Goal: Communication & Community: Answer question/provide support

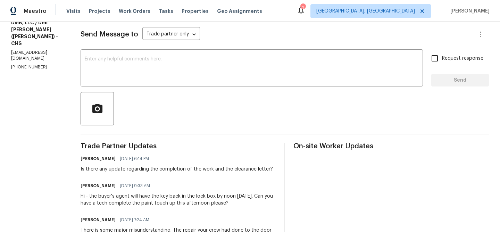
scroll to position [99, 0]
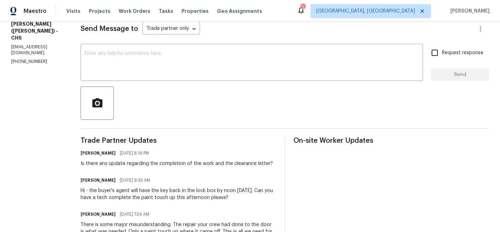
copy p "(843) 991-8081"
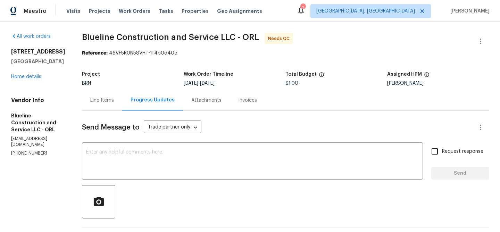
click at [113, 93] on div "Line Items" at bounding box center [102, 100] width 40 height 20
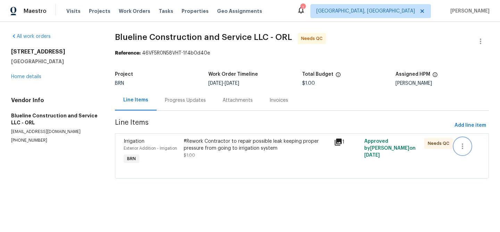
click at [466, 139] on button "button" at bounding box center [462, 146] width 17 height 17
click at [457, 150] on li "Cancel" at bounding box center [467, 146] width 27 height 11
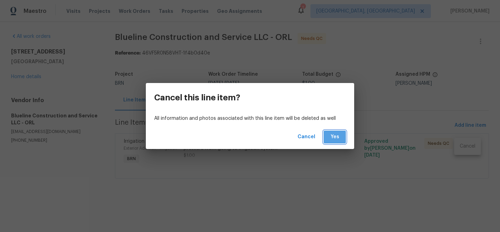
click at [336, 140] on span "Yes" at bounding box center [334, 137] width 11 height 9
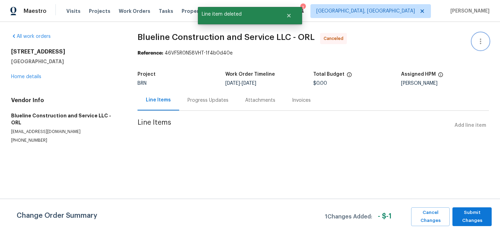
click at [482, 36] on button "button" at bounding box center [480, 41] width 17 height 17
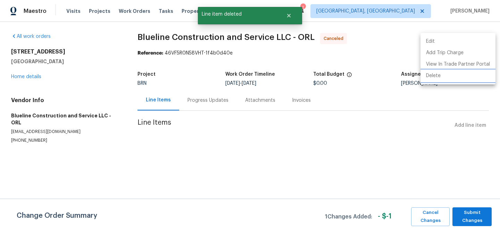
click at [449, 78] on li "Delete" at bounding box center [457, 75] width 75 height 11
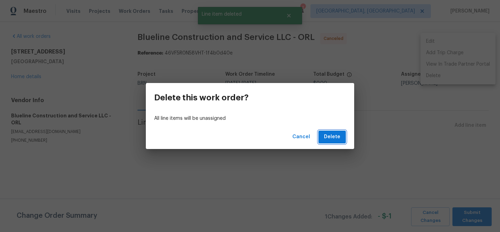
click at [336, 142] on button "Delete" at bounding box center [331, 136] width 27 height 13
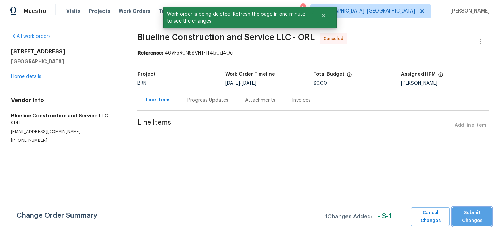
click at [463, 218] on span "Submit Changes" at bounding box center [472, 217] width 32 height 16
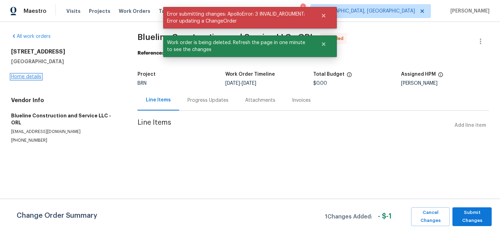
click at [25, 79] on link "Home details" at bounding box center [26, 76] width 30 height 5
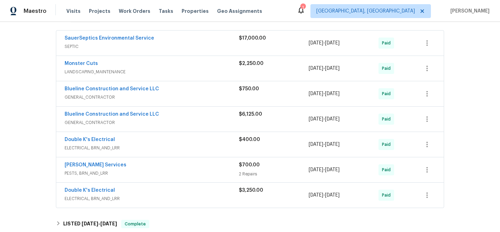
scroll to position [125, 0]
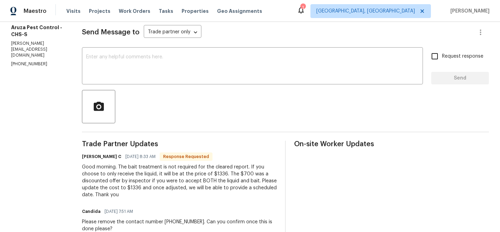
scroll to position [110, 0]
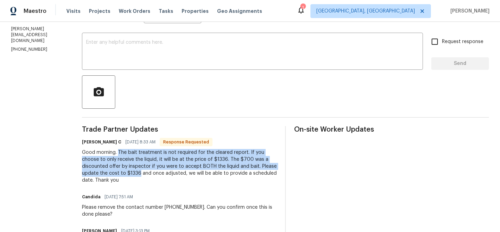
drag, startPoint x: 118, startPoint y: 152, endPoint x: 139, endPoint y: 173, distance: 29.9
click at [139, 173] on div "Good morning. The bait treatment is not required for the cleared report. If you…" at bounding box center [179, 166] width 195 height 35
copy div "The bait treatment is not required for the cleared report. If you choose to onl…"
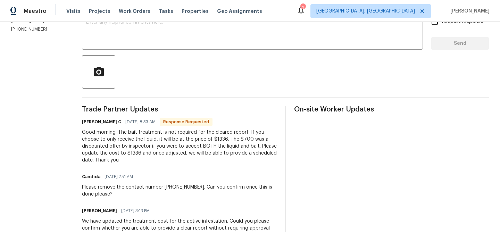
click at [146, 156] on div "Good morning. The bait treatment is not required for the cleared report. If you…" at bounding box center [179, 146] width 195 height 35
drag, startPoint x: 140, startPoint y: 154, endPoint x: 126, endPoint y: 153, distance: 14.3
click at [125, 153] on div "Good morning. The bait treatment is not required for the cleared report. If you…" at bounding box center [179, 146] width 195 height 35
copy div "$1336"
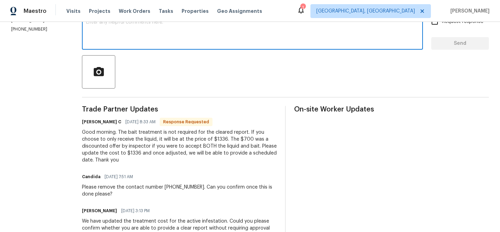
click at [142, 41] on textarea at bounding box center [252, 32] width 332 height 24
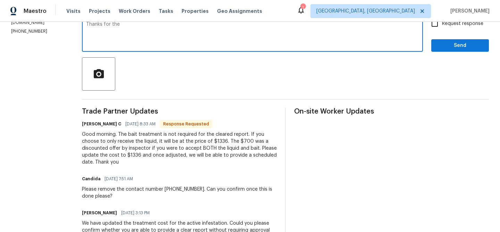
click at [142, 41] on textarea "Thanks for the" at bounding box center [252, 34] width 332 height 24
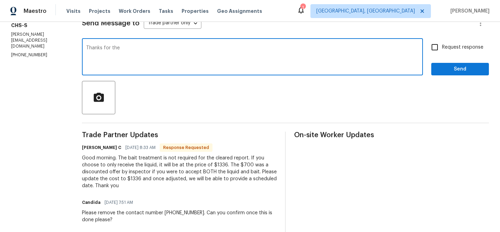
drag, startPoint x: 104, startPoint y: 50, endPoint x: 172, endPoint y: 57, distance: 69.1
click at [172, 58] on textarea "Thanks for the" at bounding box center [252, 57] width 332 height 24
type textarea "Thanks , we will update you shortly."
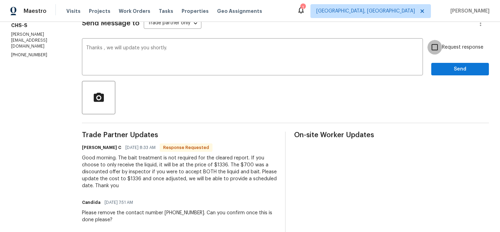
click at [436, 45] on input "Request response" at bounding box center [434, 47] width 15 height 15
checkbox input "true"
click at [443, 69] on span "Send" at bounding box center [460, 69] width 46 height 9
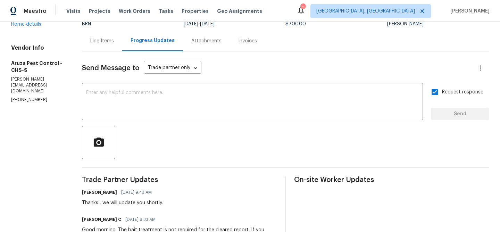
scroll to position [0, 0]
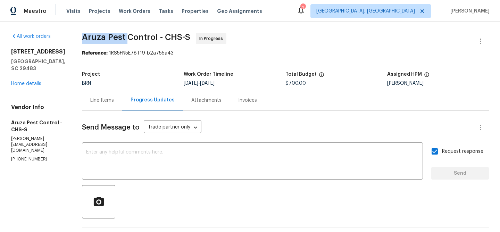
drag, startPoint x: 77, startPoint y: 33, endPoint x: 127, endPoint y: 33, distance: 50.3
copy span "Aruza Pest"
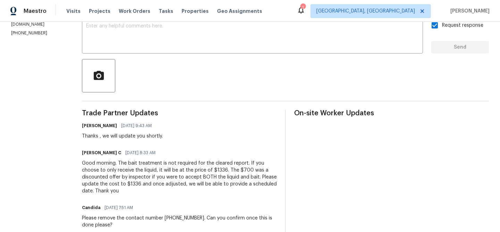
scroll to position [141, 0]
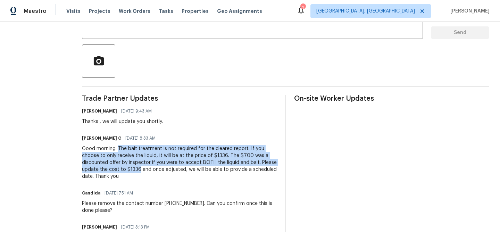
drag, startPoint x: 118, startPoint y: 148, endPoint x: 139, endPoint y: 167, distance: 28.0
click at [140, 167] on div "Good morning. The bait treatment is not required for the cleared report. If you…" at bounding box center [179, 162] width 195 height 35
copy div "The bait treatment is not required for the cleared report. If you choose to onl…"
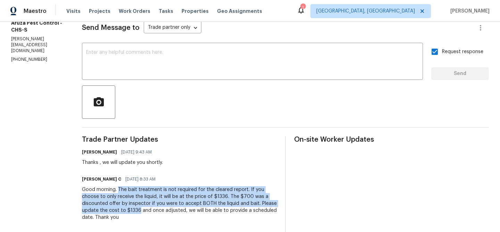
scroll to position [0, 0]
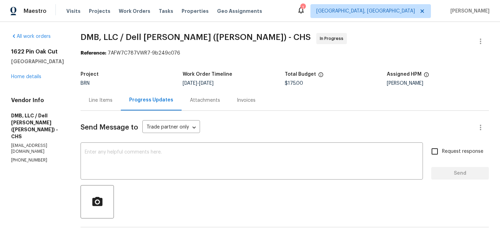
click at [89, 99] on div "Line Items" at bounding box center [101, 100] width 24 height 7
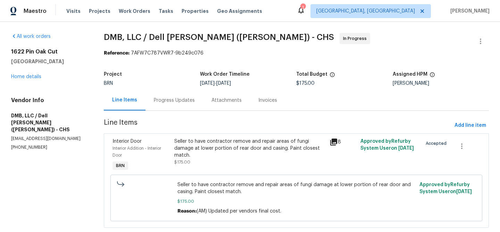
click at [204, 155] on div "Seller to have contractor remove and repair areas of fungi damage at lower port…" at bounding box center [249, 148] width 151 height 21
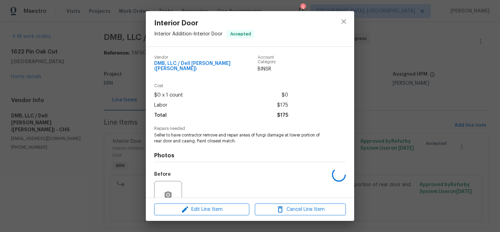
scroll to position [59, 0]
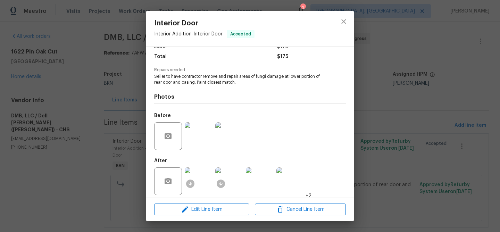
click at [94, 78] on div "Interior Door Interior Addition - Interior Door Accepted Vendor DMB, LLC / Dell…" at bounding box center [250, 116] width 500 height 232
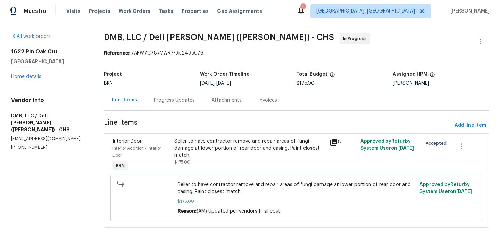
click at [162, 92] on div "Progress Updates" at bounding box center [174, 100] width 58 height 20
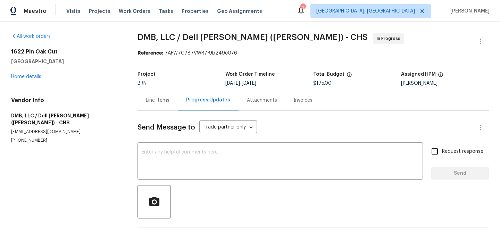
scroll to position [27, 0]
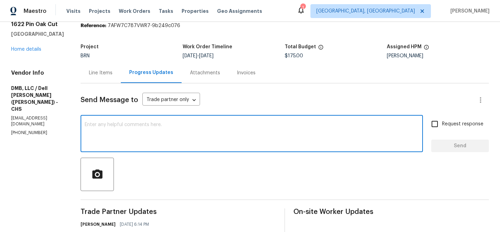
click at [162, 139] on textarea at bounding box center [252, 134] width 334 height 24
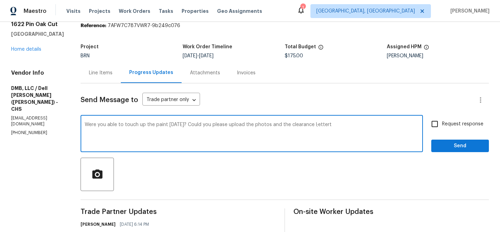
type textarea "Were you able to touch up the paint yesterday? Could you please upload the phot…"
click at [138, 125] on textarea "Were you able to touch up the paint yesterday? Could you please upload the phot…" at bounding box center [252, 134] width 334 height 24
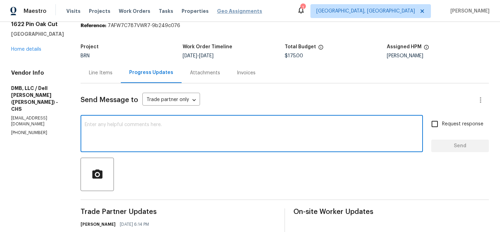
paste textarea "Were you able to complete the paint touch-up yesterday? Could you please upload…"
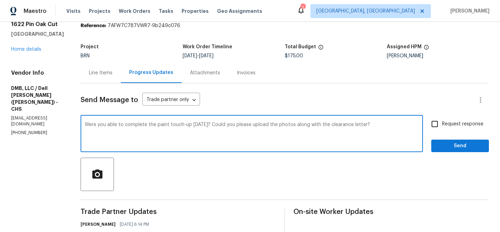
type textarea "Were you able to complete the paint touch-up yesterday? Could you please upload…"
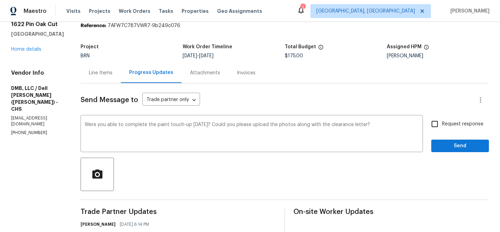
click at [447, 125] on span "Request response" at bounding box center [462, 123] width 41 height 7
click at [442, 125] on input "Request response" at bounding box center [434, 124] width 15 height 15
checkbox input "true"
click at [441, 151] on button "Send" at bounding box center [460, 145] width 58 height 13
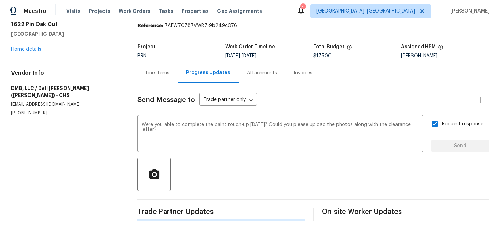
scroll to position [0, 0]
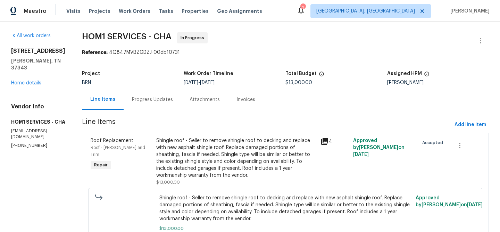
click at [149, 96] on div "Progress Updates" at bounding box center [152, 99] width 41 height 7
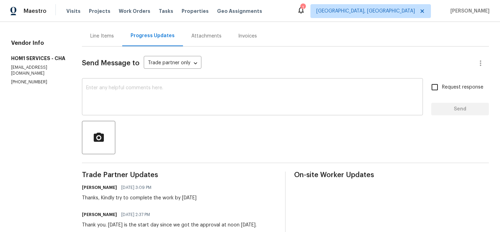
scroll to position [68, 0]
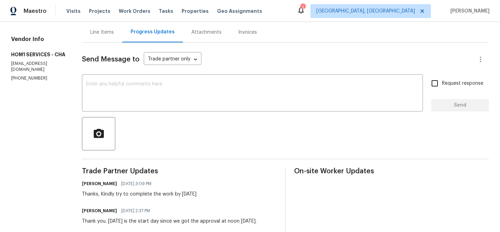
click at [29, 70] on p "[EMAIL_ADDRESS][DOMAIN_NAME]" at bounding box center [38, 67] width 54 height 12
click at [21, 82] on section "All work orders [STREET_ADDRESS][PERSON_NAME] Home details Vendor Info HOM1 SER…" at bounding box center [38, 160] width 54 height 391
copy p "[PHONE_NUMBER]"
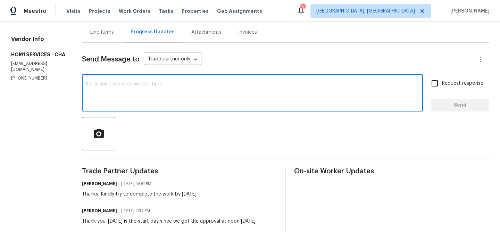
click at [135, 96] on textarea at bounding box center [252, 94] width 332 height 24
paste textarea "Could you please confirm if the work has commenced at the property and whether …"
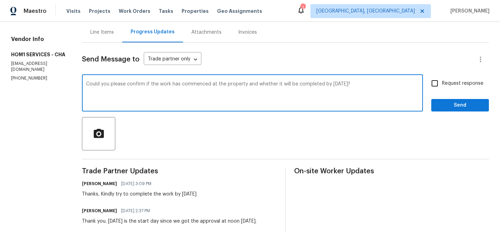
type textarea "Could you please confirm if the work has commenced at the property and whether …"
click at [455, 85] on span "Request response" at bounding box center [462, 83] width 41 height 7
click at [442, 85] on input "Request response" at bounding box center [434, 83] width 15 height 15
checkbox input "true"
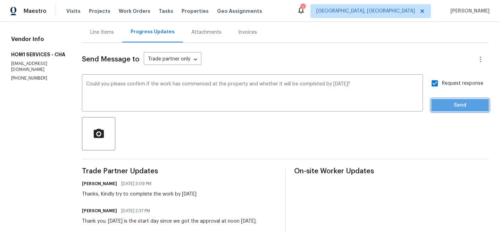
click at [447, 101] on span "Send" at bounding box center [460, 105] width 46 height 9
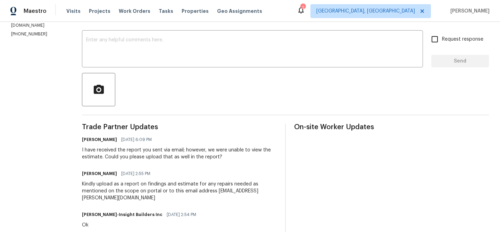
scroll to position [46, 0]
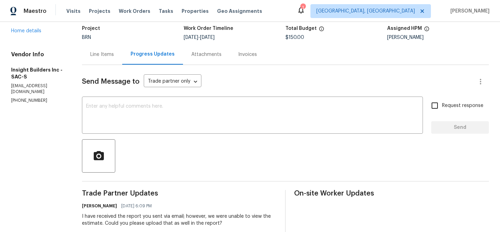
click at [108, 53] on div "Line Items" at bounding box center [102, 54] width 24 height 7
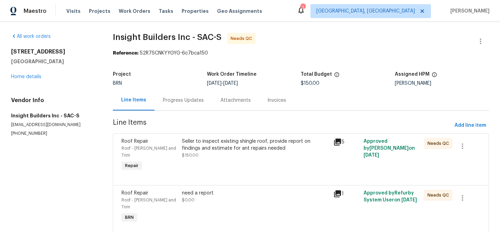
click at [204, 144] on div "Seller to inspect existing shingle roof, provide report on findings and estimat…" at bounding box center [255, 145] width 147 height 14
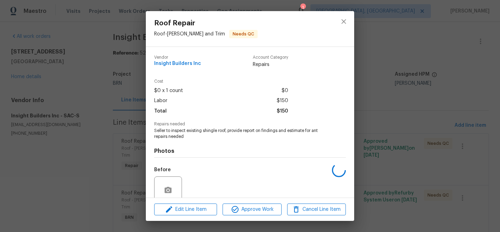
scroll to position [59, 0]
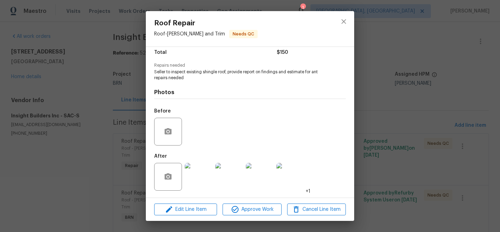
click at [82, 142] on div "Roof Repair Roof - [PERSON_NAME] and Trim Needs QC Vendor Insight Builders Inc …" at bounding box center [250, 116] width 500 height 232
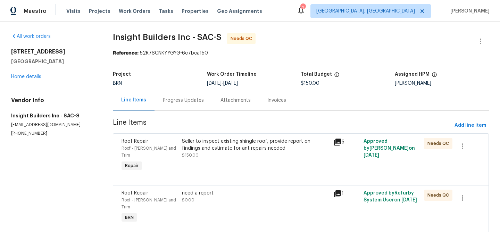
click at [36, 126] on p "[EMAIL_ADDRESS][DOMAIN_NAME]" at bounding box center [53, 125] width 85 height 6
click at [36, 126] on p "insightbuildersca@gmail.com" at bounding box center [53, 125] width 85 height 6
copy p "insightbuildersca@gmail.com"
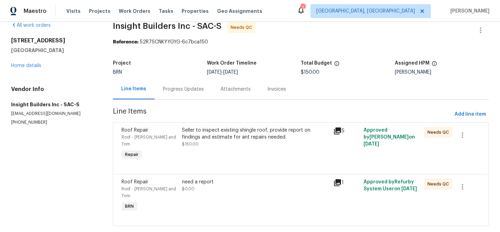
click at [227, 132] on div "Seller to inspect existing shingle roof, provide report on findings and estimat…" at bounding box center [255, 134] width 147 height 14
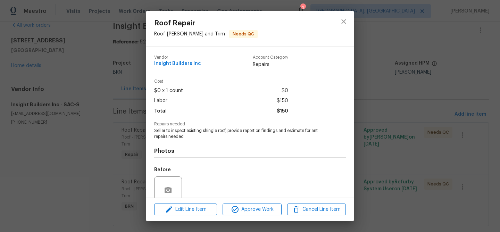
scroll to position [59, 0]
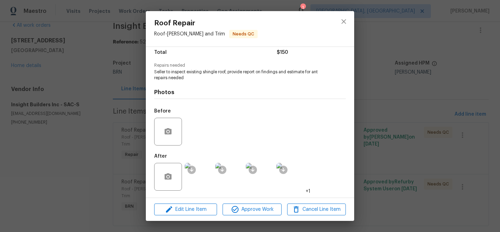
click at [35, 144] on div "Roof Repair Roof - Eaves and Trim Needs QC Vendor Insight Builders Inc Account …" at bounding box center [250, 116] width 500 height 232
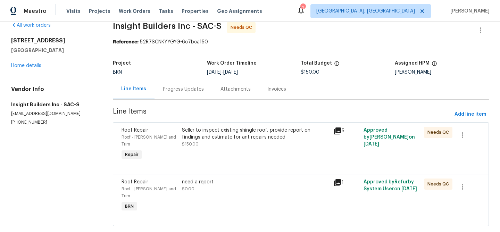
click at [239, 183] on div "need a report $0.00" at bounding box center [255, 185] width 147 height 14
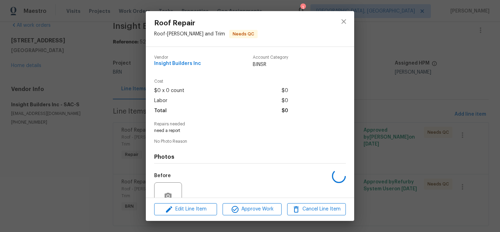
scroll to position [64, 0]
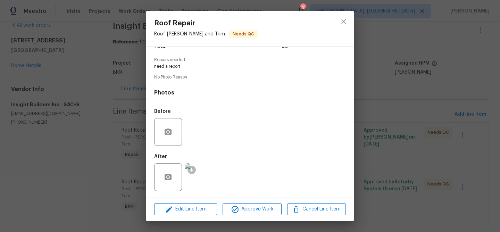
click at [87, 140] on div "Roof Repair Roof - Eaves and Trim Needs QC Vendor Insight Builders Inc Account …" at bounding box center [250, 116] width 500 height 232
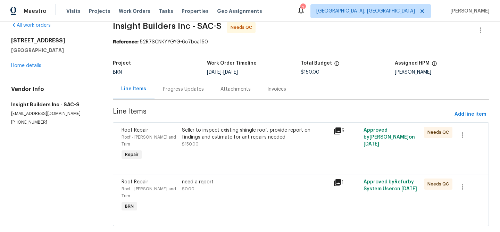
click at [253, 124] on div "Roof Repair Roof - Eaves and Trim Repair Seller to inspect existing shingle roo…" at bounding box center [301, 148] width 376 height 52
click at [233, 133] on div "Seller to inspect existing shingle roof, provide report on findings and estimat…" at bounding box center [255, 134] width 147 height 14
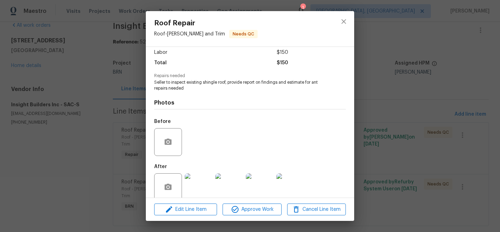
scroll to position [59, 0]
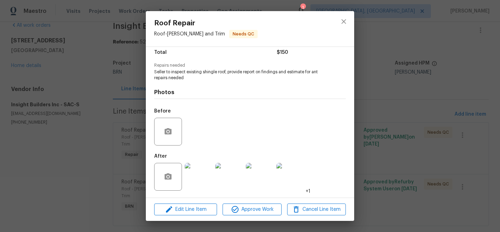
click at [90, 185] on div "Roof Repair Roof - Eaves and Trim Needs QC Vendor Insight Builders Inc Account …" at bounding box center [250, 116] width 500 height 232
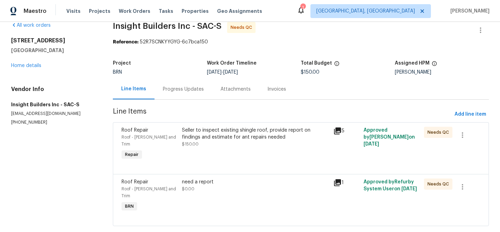
click at [229, 181] on div "need a report $0.00" at bounding box center [255, 185] width 147 height 14
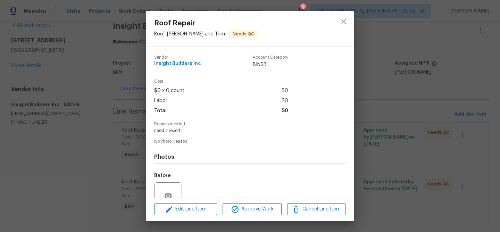
scroll to position [64, 0]
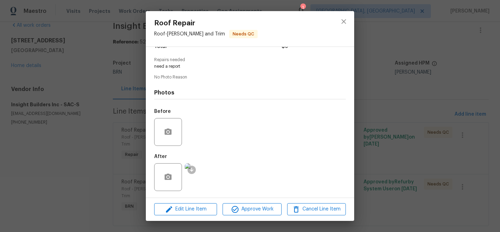
click at [188, 166] on img at bounding box center [199, 177] width 28 height 28
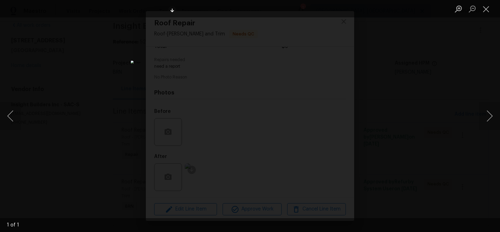
click at [201, 171] on img "Lightbox" at bounding box center [250, 116] width 238 height 110
click at [213, 164] on img "Lightbox" at bounding box center [250, 116] width 238 height 110
click at [234, 145] on img "Lightbox" at bounding box center [261, 65] width 378 height 176
click at [111, 125] on div "Lightbox" at bounding box center [250, 116] width 500 height 232
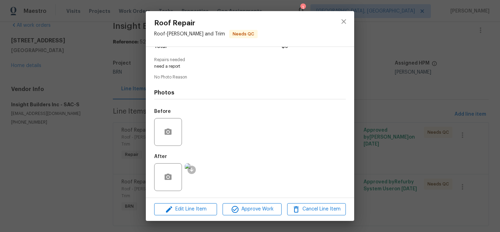
click at [126, 118] on div "Roof Repair Roof - Eaves and Trim Needs QC Vendor Insight Builders Inc Account …" at bounding box center [250, 116] width 500 height 232
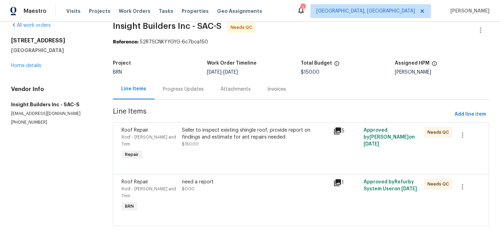
click at [178, 92] on div "Progress Updates" at bounding box center [183, 89] width 41 height 7
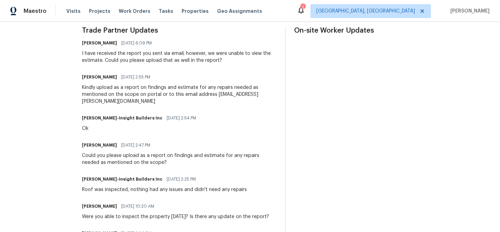
scroll to position [209, 0]
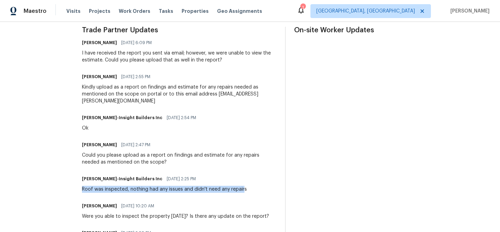
drag, startPoint x: 246, startPoint y: 189, endPoint x: 83, endPoint y: 191, distance: 163.1
click at [83, 191] on div "All work orders 2066 Espana Ln Rio Vista, CA 94571 Home details Vendor Info Ins…" at bounding box center [250, 70] width 500 height 515
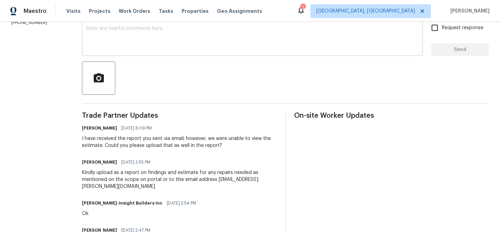
scroll to position [8, 0]
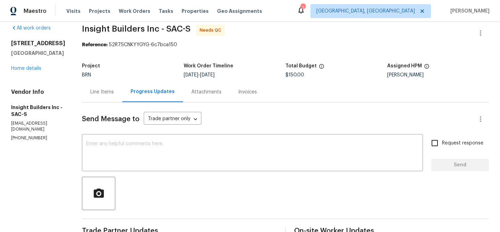
click at [104, 90] on div "Line Items" at bounding box center [102, 91] width 24 height 7
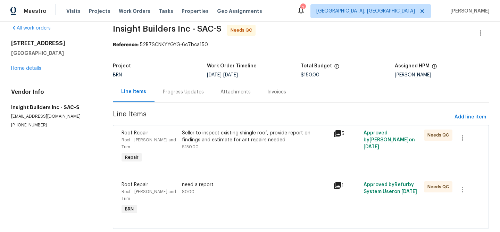
click at [184, 140] on div "Seller to inspect existing shingle roof, provide report on findings and estimat…" at bounding box center [255, 136] width 147 height 14
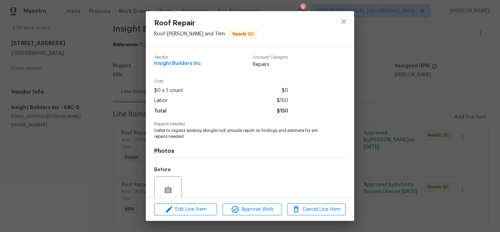
scroll to position [59, 0]
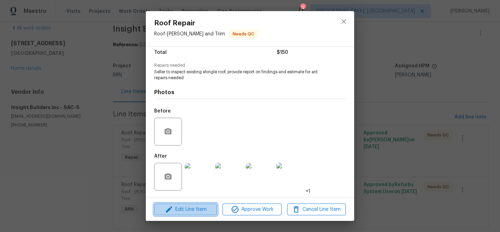
click at [183, 209] on span "Edit Line Item" at bounding box center [185, 209] width 59 height 9
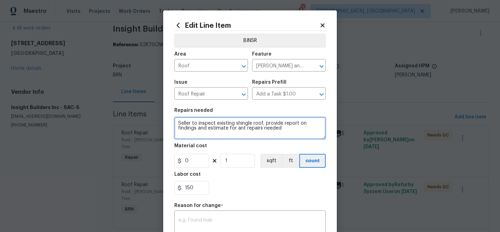
click at [178, 125] on textarea "Seller to inspect existing shingle roof, provide report on findings and estimat…" at bounding box center [249, 128] width 151 height 22
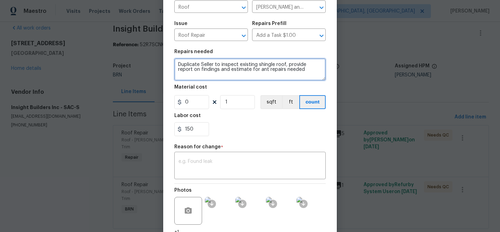
scroll to position [85, 0]
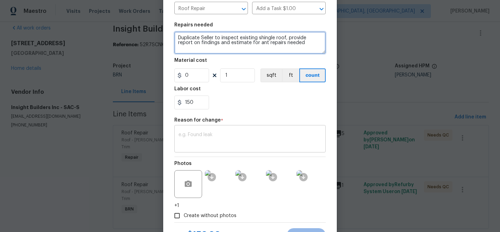
type textarea "Duplicate Seller to inspect existing shingle roof, provide report on findings a…"
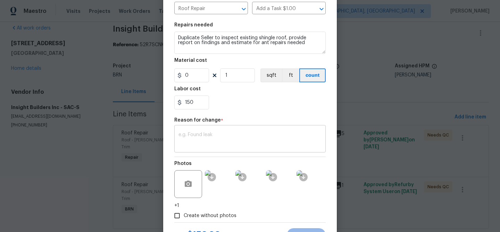
click at [202, 143] on textarea at bounding box center [249, 139] width 143 height 15
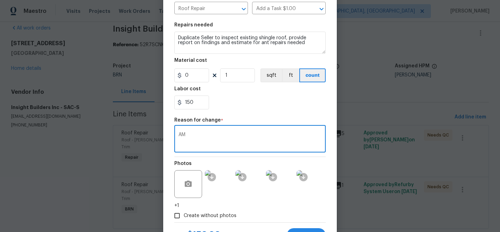
scroll to position [117, 0]
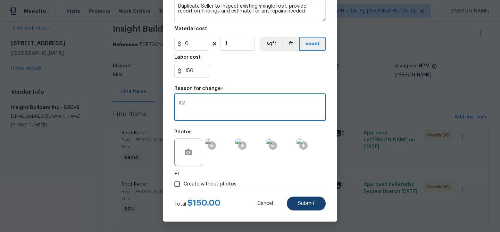
type textarea "AM"
click at [297, 197] on button "Submit" at bounding box center [306, 203] width 39 height 14
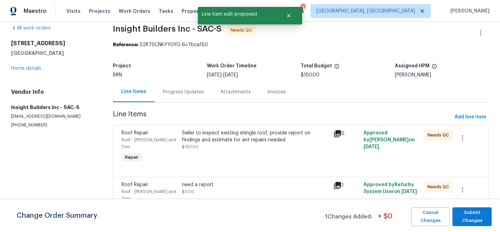
scroll to position [0, 0]
click at [472, 215] on span "Submit Changes" at bounding box center [472, 217] width 32 height 16
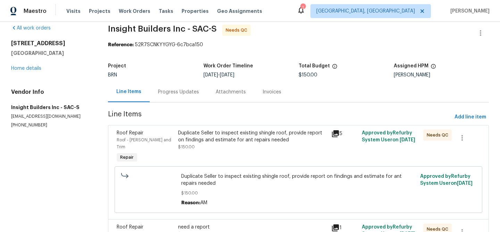
click at [188, 93] on div "Progress Updates" at bounding box center [178, 91] width 41 height 7
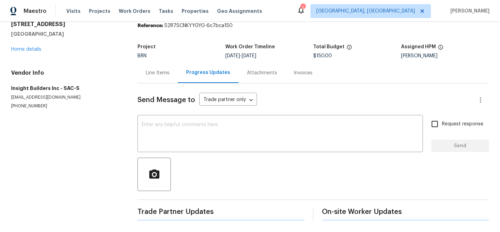
scroll to position [24, 0]
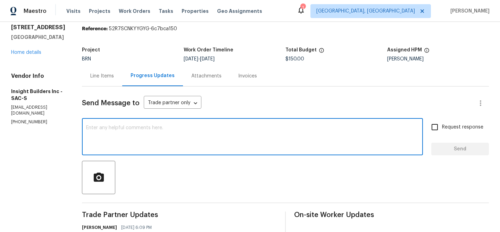
click at [126, 133] on textarea at bounding box center [252, 137] width 332 height 24
type textarea "A"
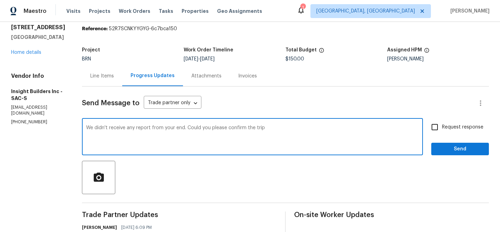
click at [186, 128] on textarea "We didn't receive any report from your end. Could you please confirm the trip" at bounding box center [252, 137] width 332 height 24
click at [338, 133] on textarea "We didn't receive any report from your end as mentioned on the scope. Could you…" at bounding box center [252, 137] width 332 height 24
type textarea "We didn't receive any report from your end as mentioned on the scope. Could you…"
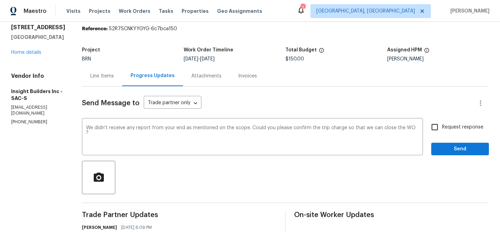
click at [463, 127] on span "Request response" at bounding box center [462, 127] width 41 height 7
click at [442, 127] on input "Request response" at bounding box center [434, 127] width 15 height 15
checkbox input "true"
click at [454, 146] on span "Send" at bounding box center [460, 149] width 46 height 9
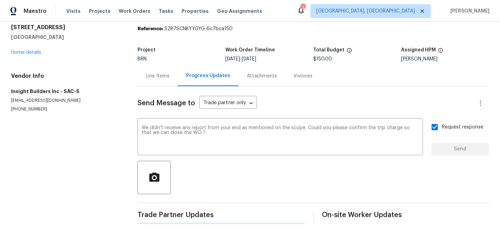
scroll to position [0, 0]
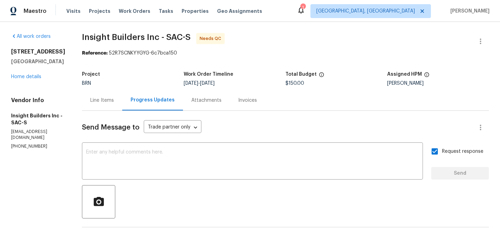
click at [116, 104] on div "Line Items" at bounding box center [102, 100] width 40 height 20
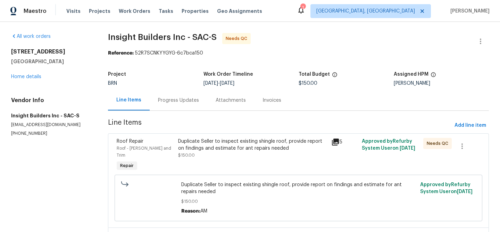
click at [232, 148] on div "Duplicate Seller to inspect existing shingle roof, provide report on findings a…" at bounding box center [252, 145] width 149 height 14
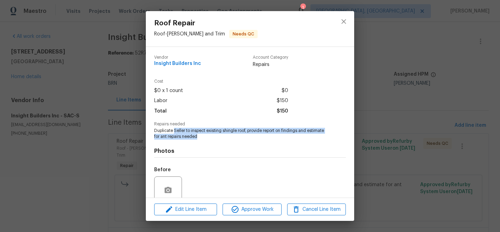
drag, startPoint x: 173, startPoint y: 130, endPoint x: 203, endPoint y: 136, distance: 30.0
click at [203, 136] on span "Duplicate Seller to inspect existing shingle roof, provide report on findings a…" at bounding box center [240, 134] width 172 height 12
copy span "Seller to inspect existing shingle roof, provide report on findings and estimat…"
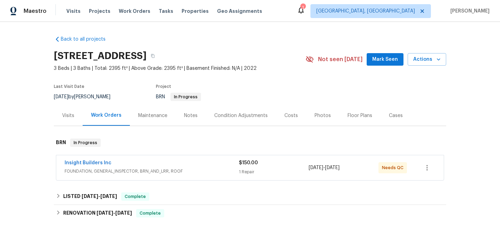
scroll to position [96, 0]
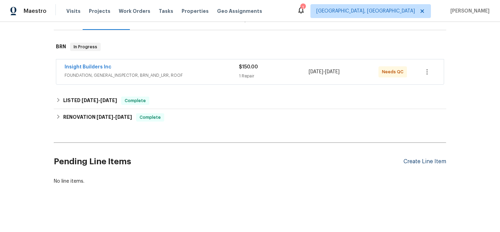
click at [418, 164] on div "Create Line Item" at bounding box center [424, 161] width 43 height 7
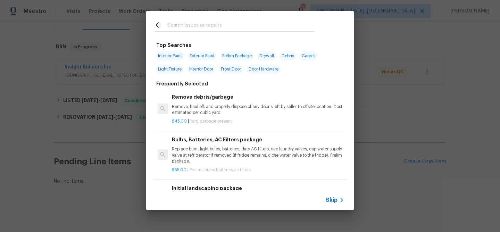
click at [331, 197] on span "Skip" at bounding box center [331, 199] width 12 height 7
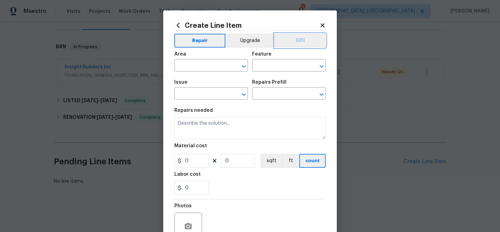
click at [294, 42] on button "BRN" at bounding box center [299, 41] width 51 height 14
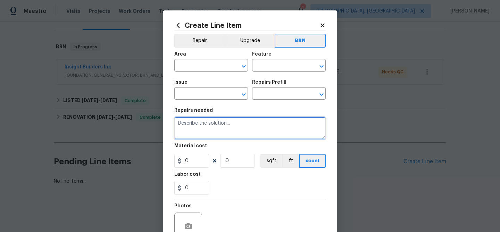
click at [223, 137] on textarea at bounding box center [249, 128] width 151 height 22
paste textarea "Seller to inspect existing shingle roof, provide report on findings and estimat…"
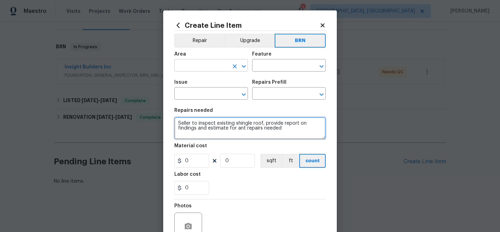
type textarea "Seller to inspect existing shingle roof, provide report on findings and estimat…"
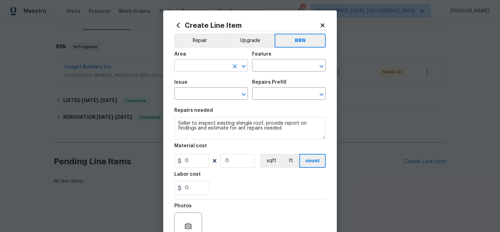
click at [183, 61] on input "text" at bounding box center [201, 66] width 54 height 11
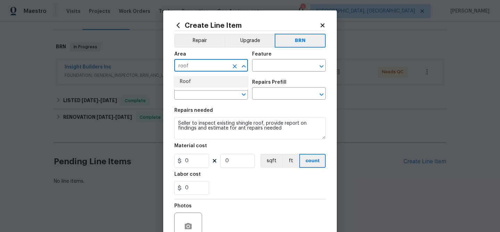
click at [193, 81] on li "Roof" at bounding box center [211, 81] width 74 height 11
type input "Roof"
click at [252, 70] on input "text" at bounding box center [279, 66] width 54 height 11
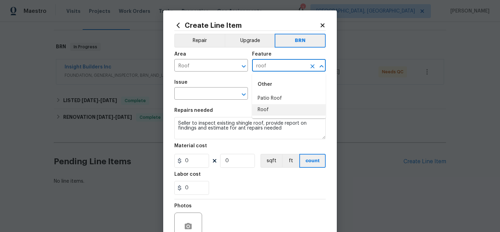
click at [271, 109] on li "Roof" at bounding box center [289, 109] width 74 height 11
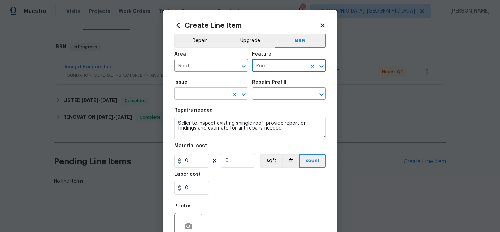
type input "Roof"
drag, startPoint x: 215, startPoint y: 95, endPoint x: 217, endPoint y: 92, distance: 4.0
click at [215, 95] on input "text" at bounding box center [201, 94] width 54 height 11
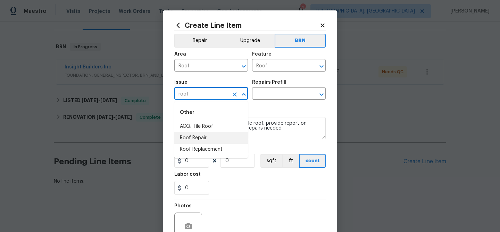
click at [211, 138] on li "Roof Repair" at bounding box center [211, 137] width 74 height 11
type input "Roof Repair"
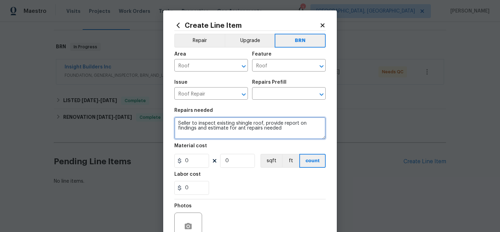
click at [211, 138] on textarea "Seller to inspect existing shingle roof, provide report on findings and estimat…" at bounding box center [249, 128] width 151 height 22
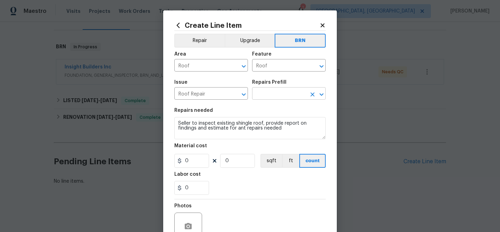
click at [266, 95] on input "text" at bounding box center [279, 94] width 54 height 11
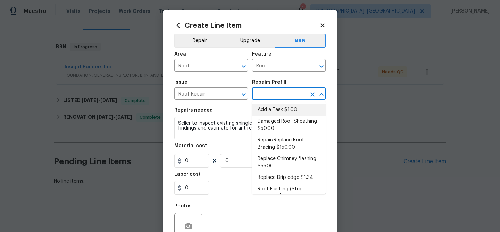
click at [265, 109] on li "Add a Task $1.00" at bounding box center [289, 109] width 74 height 11
type input "Eaves and Trim"
type input "Add a Task $1.00"
type textarea "HPM to detail"
type input "1"
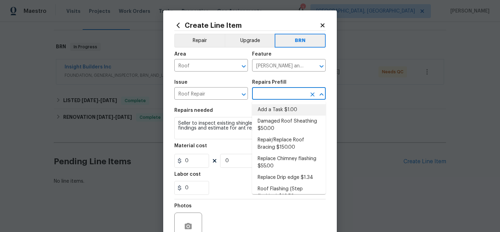
type input "1"
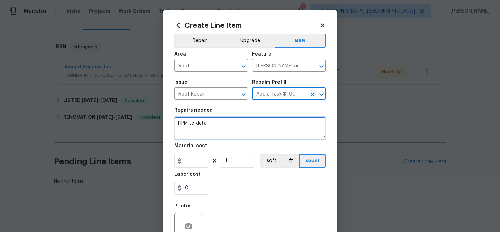
click at [221, 128] on textarea "HPM to detail" at bounding box center [249, 128] width 151 height 22
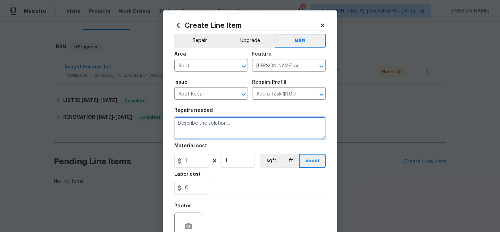
paste textarea "Seller to inspect existing shingle roof, provide report on findings and estimat…"
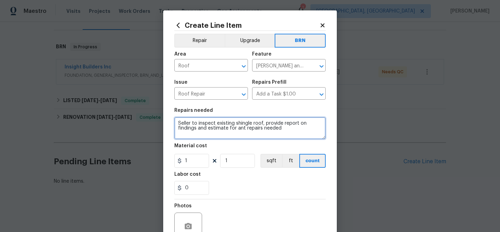
type textarea "Seller to inspect existing shingle roof, provide report on findings and estimat…"
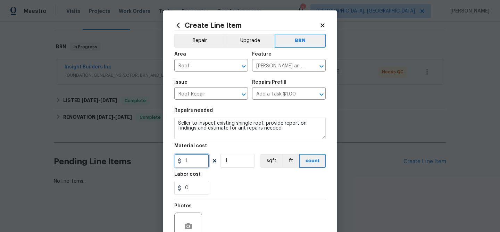
click at [198, 162] on input "1" at bounding box center [191, 161] width 35 height 14
type input "0"
click at [198, 182] on input "0" at bounding box center [191, 188] width 35 height 14
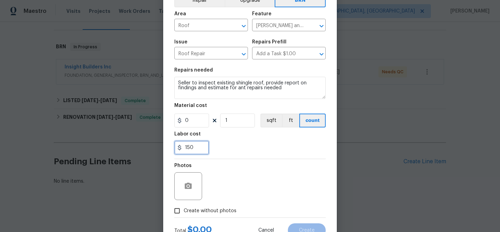
scroll to position [62, 0]
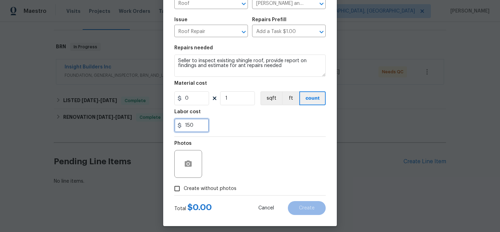
type input "150"
click at [186, 186] on span "Create without photos" at bounding box center [210, 188] width 53 height 7
click at [184, 186] on input "Create without photos" at bounding box center [176, 188] width 13 height 13
checkbox input "true"
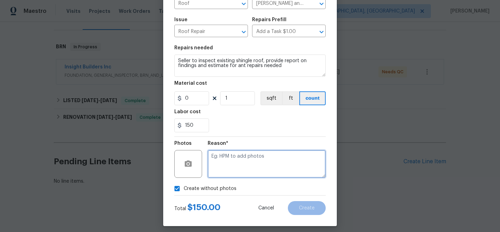
click at [235, 166] on textarea at bounding box center [267, 164] width 118 height 28
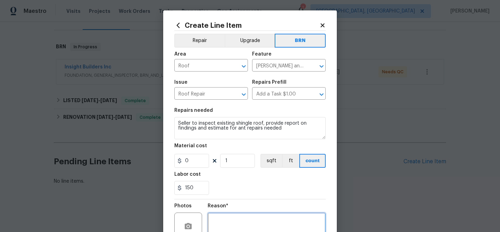
scroll to position [67, 0]
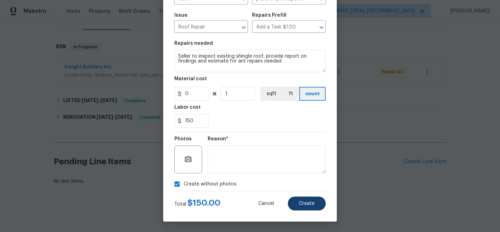
click at [301, 210] on div "Create Line Item Repair Upgrade BRN Area Roof ​ Feature Eaves and Trim ​ Issue …" at bounding box center [249, 82] width 173 height 278
click at [299, 205] on span "Create" at bounding box center [307, 203] width 16 height 5
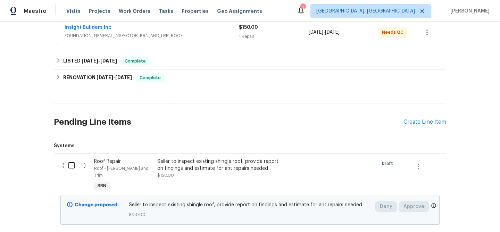
scroll to position [172, 0]
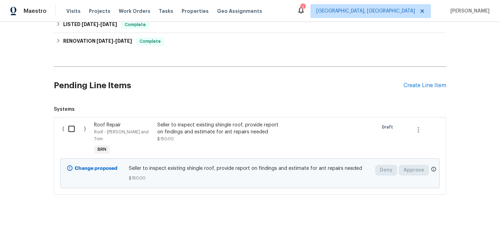
click at [70, 130] on input "checkbox" at bounding box center [74, 128] width 20 height 15
checkbox input "true"
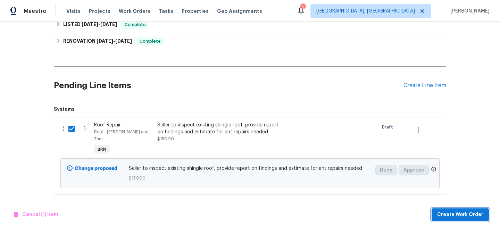
click at [448, 213] on span "Create Work Order" at bounding box center [460, 214] width 46 height 9
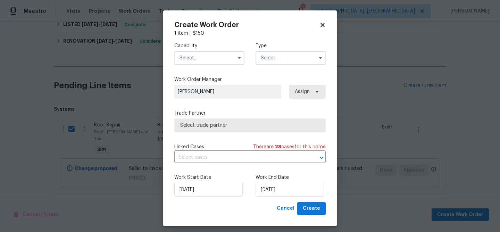
click at [206, 55] on input "text" at bounding box center [209, 58] width 70 height 14
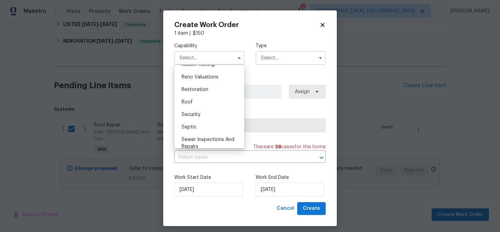
scroll to position [682, 0]
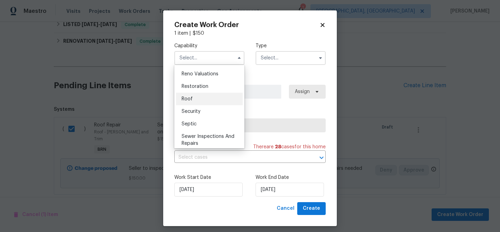
click at [192, 96] on div "Roof" at bounding box center [209, 99] width 67 height 12
type input "Roof"
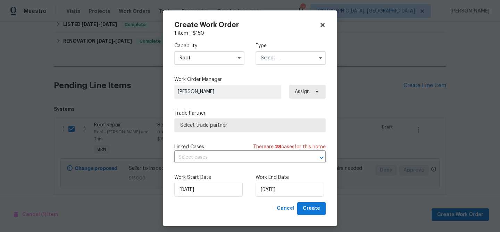
click at [270, 55] on input "text" at bounding box center [290, 58] width 70 height 14
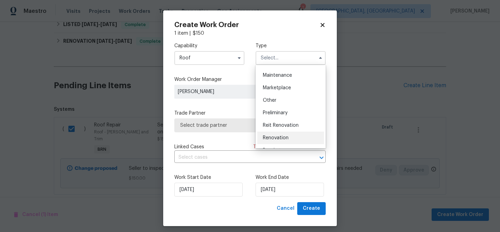
scroll to position [129, 0]
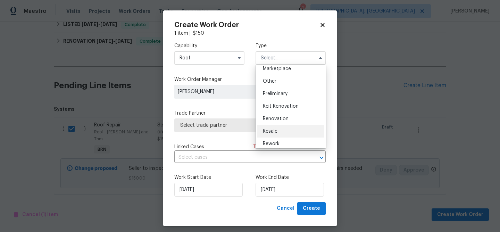
click at [268, 132] on span "Resale" at bounding box center [270, 131] width 15 height 5
type input "Resale"
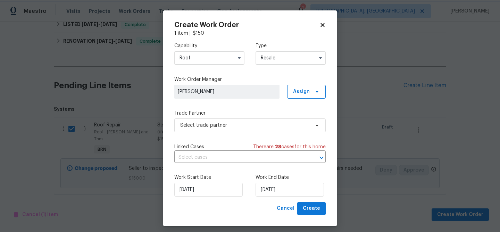
scroll to position [0, 0]
click at [203, 119] on span "Select trade partner" at bounding box center [249, 125] width 151 height 14
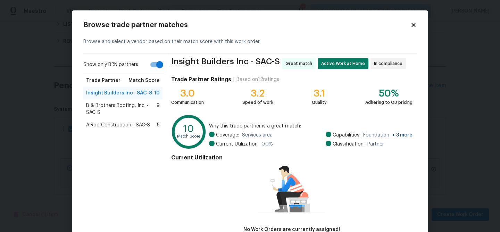
click at [115, 111] on span "B & Brothers Roofing, Inc. - SAC-S" at bounding box center [121, 109] width 70 height 14
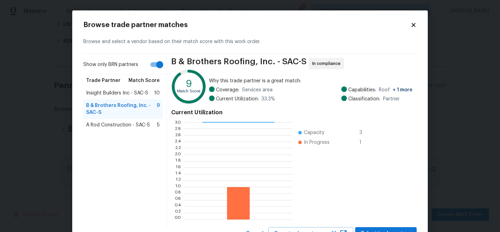
scroll to position [29, 0]
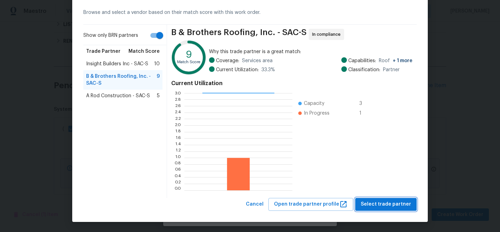
click at [378, 202] on span "Select trade partner" at bounding box center [386, 204] width 50 height 9
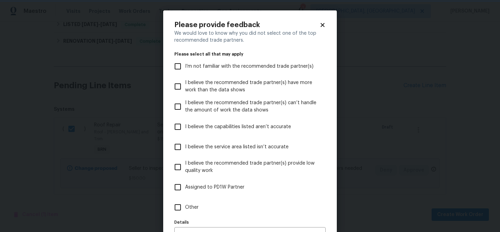
scroll to position [0, 0]
click at [173, 205] on input "Other" at bounding box center [177, 207] width 15 height 15
checkbox input "true"
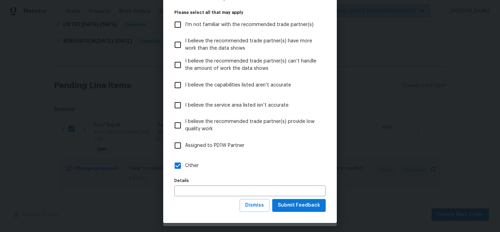
scroll to position [43, 0]
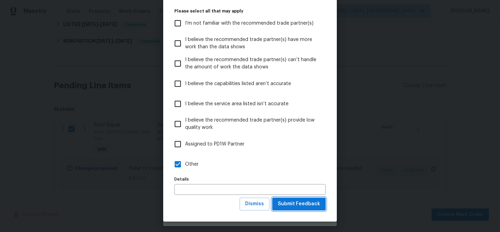
click at [290, 200] on span "Submit Feedback" at bounding box center [299, 204] width 42 height 9
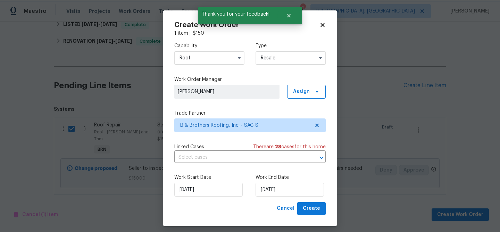
scroll to position [0, 0]
click at [212, 157] on input "text" at bounding box center [240, 157] width 132 height 11
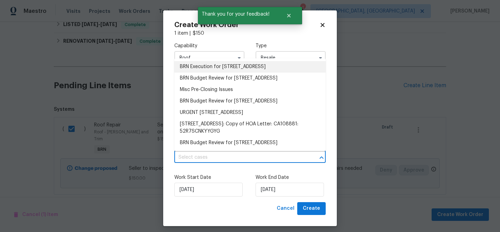
click at [194, 65] on li "BRN Execution for 2066 Espana Ln, Rio Vista, CA 94571" at bounding box center [249, 66] width 151 height 11
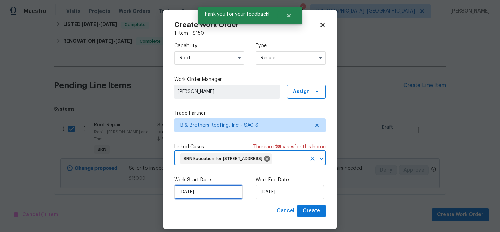
click at [185, 196] on input "04/09/2025" at bounding box center [208, 192] width 68 height 14
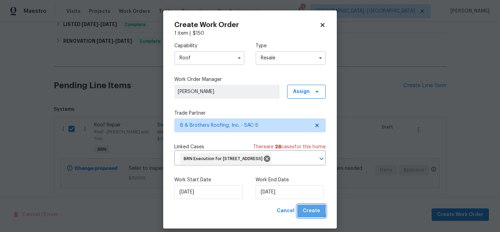
click at [305, 215] on span "Create" at bounding box center [311, 210] width 17 height 9
checkbox input "false"
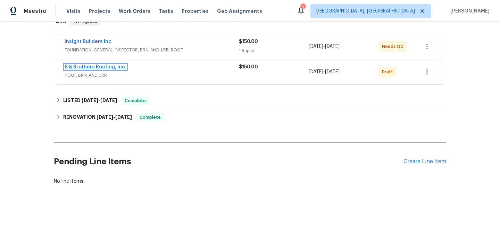
click at [94, 66] on link "B & Brothers Roofing, Inc." at bounding box center [96, 67] width 62 height 5
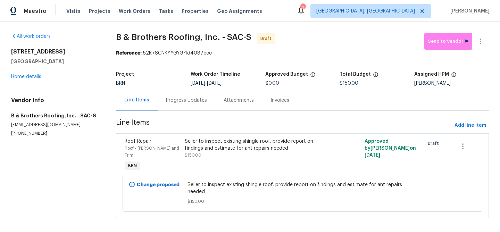
click at [179, 99] on div "Progress Updates" at bounding box center [186, 100] width 41 height 7
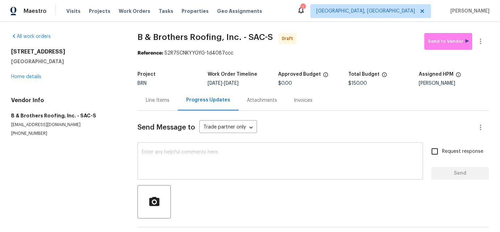
click at [203, 145] on div "x ​" at bounding box center [279, 161] width 285 height 35
paste textarea "Hi, I'm Ananthi from Opendoor. Just wanted to check if you received the WO for …"
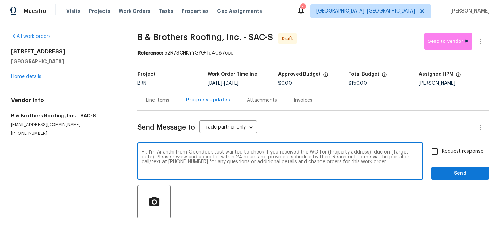
drag, startPoint x: 364, startPoint y: 153, endPoint x: 328, endPoint y: 152, distance: 36.1
click at [328, 152] on textarea "Hi, I'm Ananthi from Opendoor. Just wanted to check if you received the WO for …" at bounding box center [280, 162] width 277 height 24
paste textarea "2066 Espana Ln, Rio Vista, CA 94571"
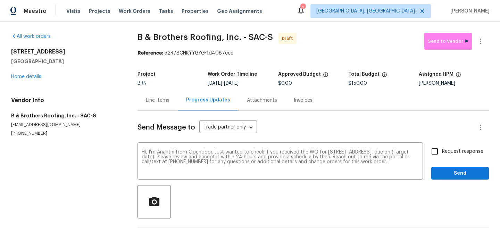
drag, startPoint x: 232, startPoint y: 84, endPoint x: 259, endPoint y: 84, distance: 26.4
click at [259, 84] on div "9/4/2025 - 9/4/2025" at bounding box center [243, 83] width 70 height 5
copy span "9/4/2025"
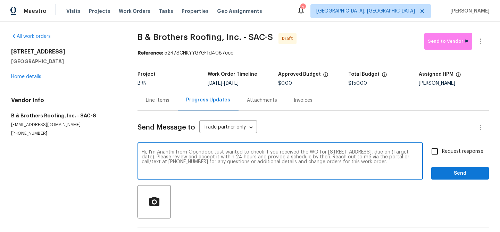
drag, startPoint x: 177, startPoint y: 157, endPoint x: 151, endPoint y: 157, distance: 26.4
click at [151, 157] on textarea "Hi, I'm Ananthi from Opendoor. Just wanted to check if you received the WO for …" at bounding box center [280, 162] width 277 height 24
paste textarea "9/4/2025"
type textarea "Hi, I'm Ananthi from Opendoor. Just wanted to check if you received the WO for …"
click at [449, 148] on span "Request response" at bounding box center [462, 151] width 41 height 7
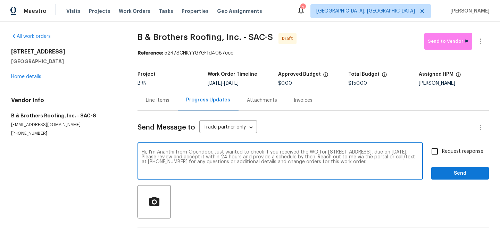
click at [442, 148] on input "Request response" at bounding box center [434, 151] width 15 height 15
checkbox input "true"
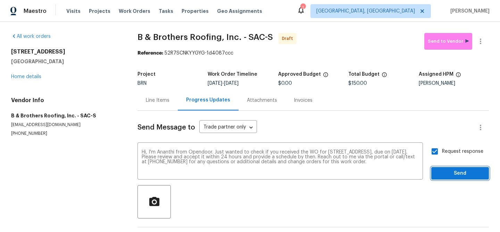
click at [445, 172] on span "Send" at bounding box center [460, 173] width 46 height 9
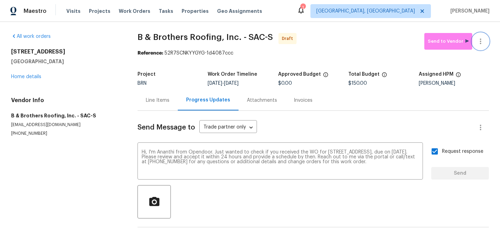
click at [481, 41] on icon "button" at bounding box center [480, 41] width 8 height 8
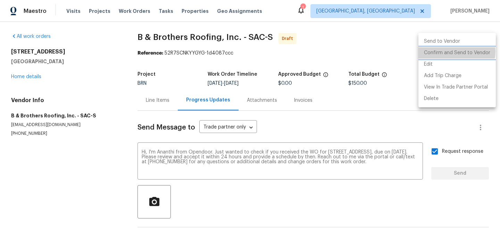
click at [452, 51] on li "Confirm and Send to Vendor" at bounding box center [456, 52] width 77 height 11
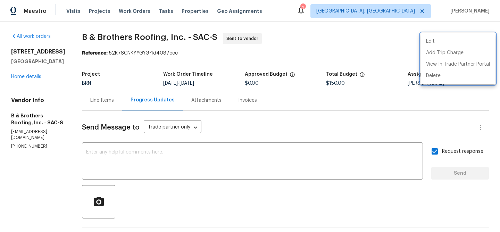
click at [130, 145] on div at bounding box center [250, 116] width 500 height 232
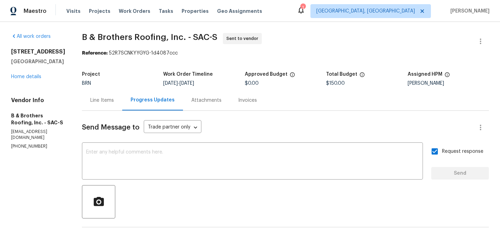
click at [99, 158] on div "All work orders 2066 Espana Ln Rio Vista, CA 94571 Home details Vendor Info B &…" at bounding box center [250, 167] width 500 height 291
click at [115, 158] on textarea at bounding box center [252, 162] width 332 height 24
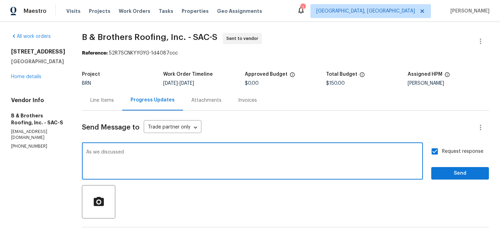
click at [56, 136] on div "Vendor Info B & Brothers Roofing, Inc. - SAC-S contrerasluis@bbrothersroofing.c…" at bounding box center [38, 123] width 54 height 52
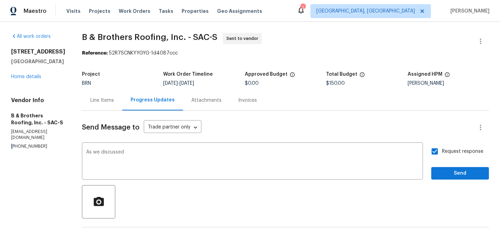
click at [56, 136] on div "Vendor Info B & Brothers Roofing, Inc. - SAC-S contrerasluis@bbrothersroofing.c…" at bounding box center [38, 123] width 54 height 52
click at [57, 129] on p "contrerasluis@bbrothersroofing.com" at bounding box center [38, 135] width 54 height 12
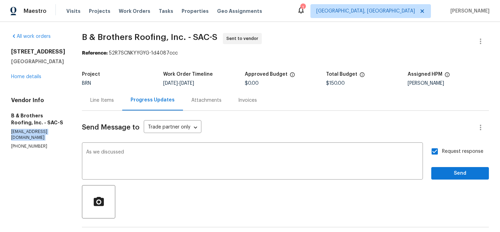
copy p "contrerasluis@bbrothersroofing.com"
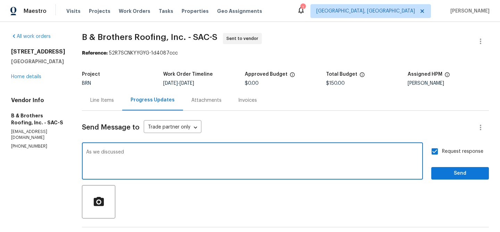
click at [150, 156] on textarea "As we discussed" at bounding box center [252, 162] width 332 height 24
paste textarea "contrerasluis@bbrothersroofing.com"
type textarea "As we discussed contrerasluis@bbrothersroofing.com, Kindly upload the reports a…"
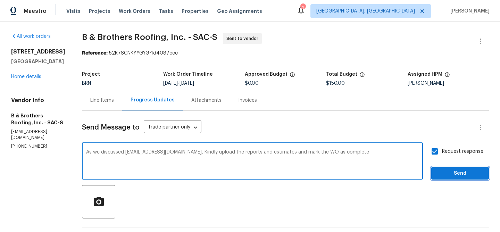
click at [452, 177] on span "Send" at bounding box center [460, 173] width 46 height 9
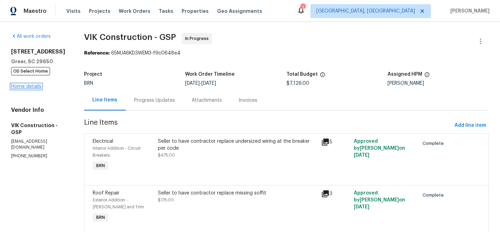
click at [35, 85] on link "Home details" at bounding box center [26, 86] width 30 height 5
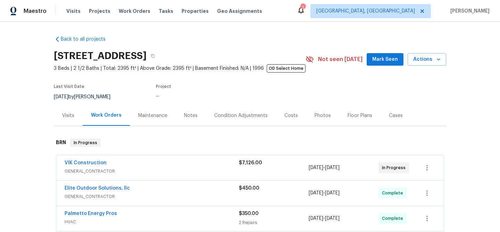
scroll to position [45, 0]
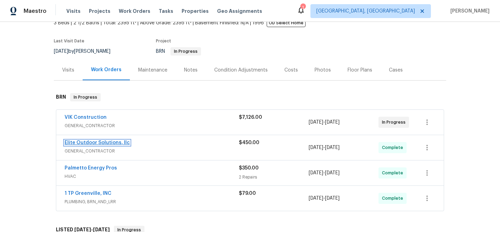
click at [98, 142] on link "Elite Outdoor Solutions, llc" at bounding box center [97, 142] width 65 height 5
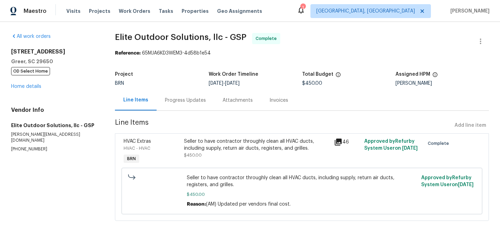
click at [192, 142] on div "Seller to have contractor throughly clean all HVAC ducts, including supply, ret…" at bounding box center [257, 145] width 146 height 14
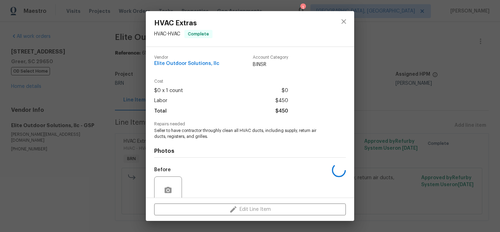
scroll to position [59, 0]
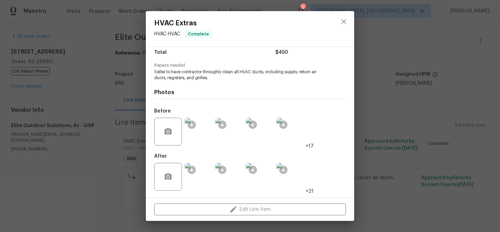
click at [35, 90] on div "HVAC Extras HVAC - HVAC Complete Vendor Elite Outdoor Solutions, llc Account Ca…" at bounding box center [250, 116] width 500 height 232
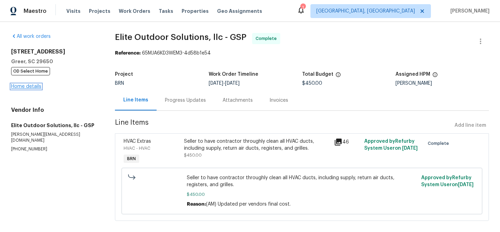
click at [32, 87] on link "Home details" at bounding box center [26, 86] width 30 height 5
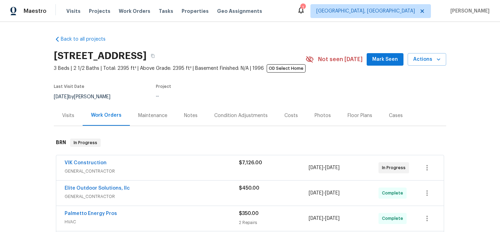
scroll to position [50, 0]
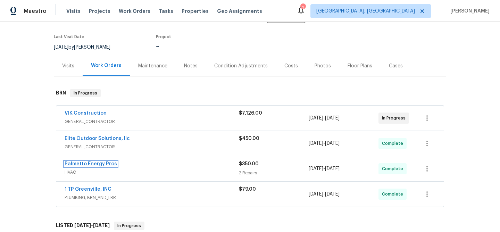
click at [91, 163] on link "Palmetto Energy Pros" at bounding box center [91, 163] width 52 height 5
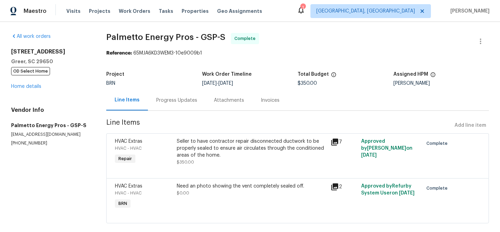
scroll to position [11, 0]
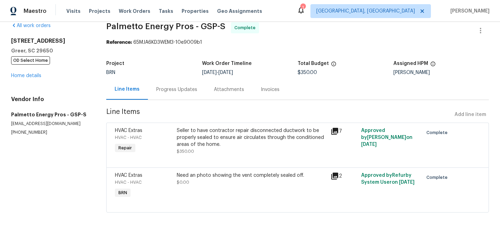
click at [37, 79] on div "All work orders 7 Riverton Ct Greer, SC 29650 OD Select Home Home details Vendo…" at bounding box center [50, 78] width 78 height 113
click at [35, 78] on div "7 Riverton Ct Greer, SC 29650 OD Select Home Home details" at bounding box center [50, 58] width 78 height 42
click at [35, 75] on link "Home details" at bounding box center [26, 75] width 30 height 5
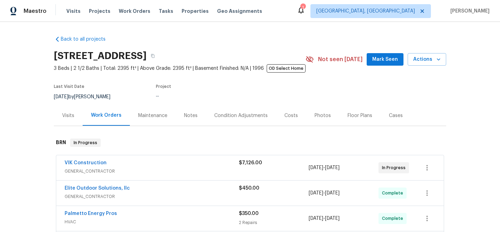
scroll to position [95, 0]
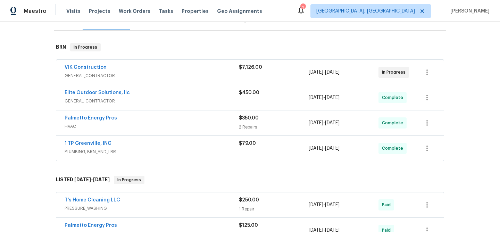
click at [93, 64] on span "VIK Construction" at bounding box center [86, 67] width 42 height 7
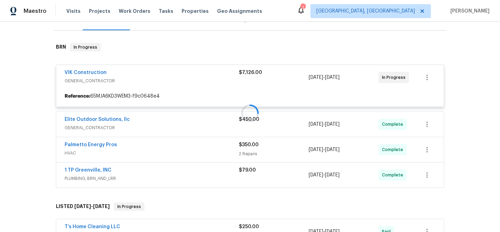
click at [87, 71] on div at bounding box center [250, 113] width 392 height 154
click at [82, 75] on div at bounding box center [250, 113] width 392 height 154
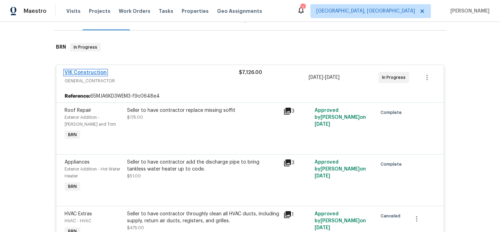
click at [85, 74] on link "VIK Construction" at bounding box center [86, 72] width 42 height 5
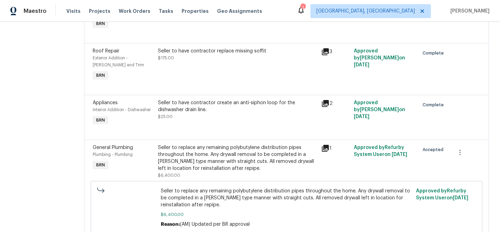
scroll to position [193, 0]
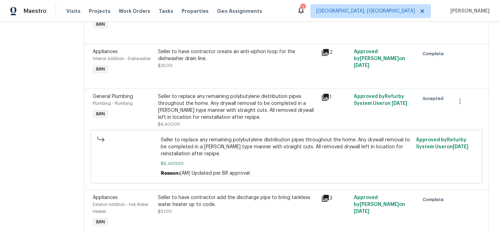
click at [234, 121] on div "Seller to replace any remaining polybutylene distribution pipes throughout the …" at bounding box center [237, 107] width 159 height 28
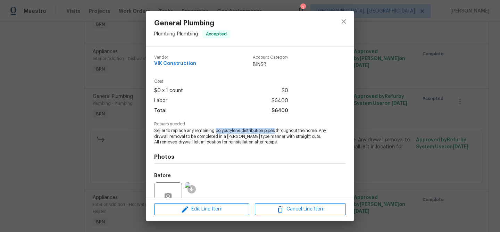
drag, startPoint x: 215, startPoint y: 130, endPoint x: 276, endPoint y: 129, distance: 61.1
click at [276, 129] on span "Seller to replace any remaining polybutylene distribution pipes throughout the …" at bounding box center [240, 136] width 172 height 17
copy span "polybutylene distribution pipes"
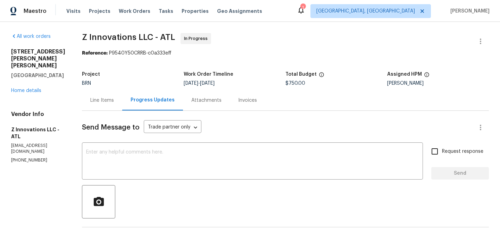
scroll to position [20, 0]
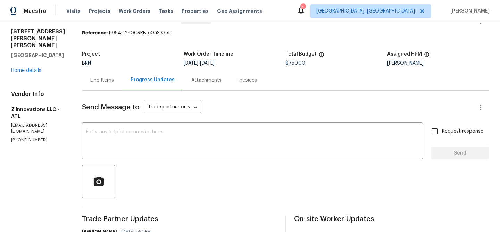
click at [17, 137] on p "[PHONE_NUMBER]" at bounding box center [38, 140] width 54 height 6
copy p "[PHONE_NUMBER]"
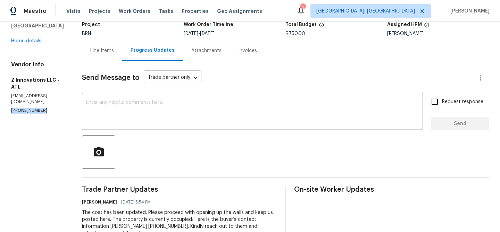
scroll to position [0, 0]
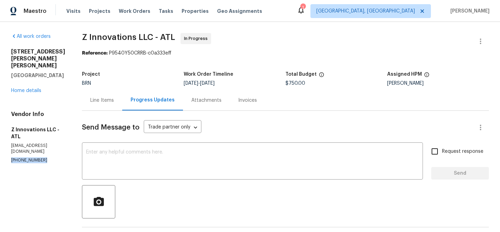
copy p "[PHONE_NUMBER]"
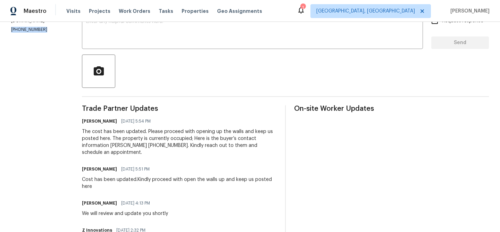
scroll to position [198, 0]
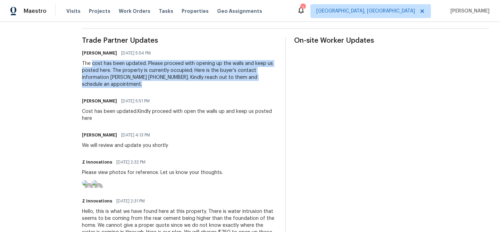
drag, startPoint x: 91, startPoint y: 64, endPoint x: 118, endPoint y: 81, distance: 32.0
click at [118, 82] on div "The cost has been updated. Please proceed with opening up the walls and keep us…" at bounding box center [179, 74] width 195 height 28
copy div "cost has been updated. Please proceed with opening up the walls and keep us pos…"
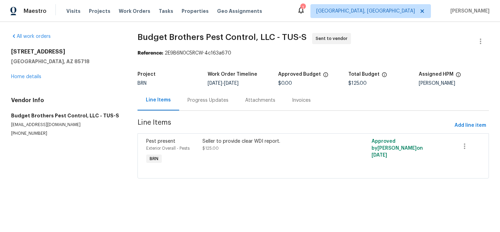
click at [185, 102] on div "Progress Updates" at bounding box center [208, 100] width 58 height 20
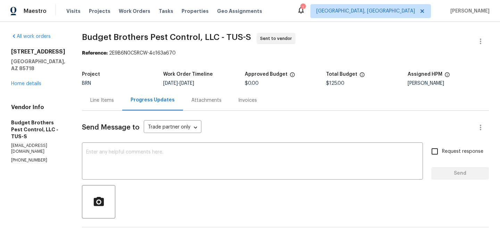
click at [33, 143] on p "[EMAIL_ADDRESS][DOMAIN_NAME]" at bounding box center [38, 149] width 54 height 12
click at [27, 157] on p "[PHONE_NUMBER]" at bounding box center [38, 160] width 54 height 6
copy p "[PHONE_NUMBER]"
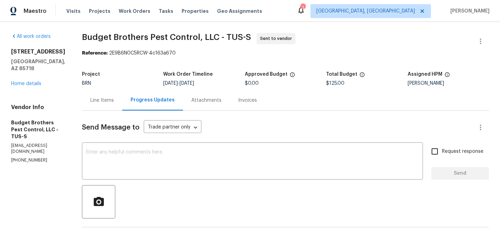
click at [58, 142] on div "Vendor Info Budget Brothers Pest Control, LLC - TUS-S [EMAIL_ADDRESS][DOMAIN_NA…" at bounding box center [38, 133] width 54 height 59
click at [56, 143] on p "[EMAIL_ADDRESS][DOMAIN_NAME]" at bounding box center [38, 149] width 54 height 12
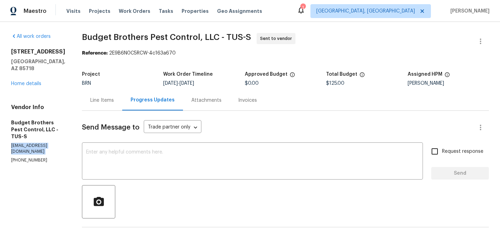
click at [56, 143] on p "[EMAIL_ADDRESS][DOMAIN_NAME]" at bounding box center [38, 149] width 54 height 12
copy p "[EMAIL_ADDRESS][DOMAIN_NAME]"
click at [125, 83] on div "BRN" at bounding box center [122, 83] width 81 height 5
click at [114, 101] on div "Line Items" at bounding box center [102, 100] width 24 height 7
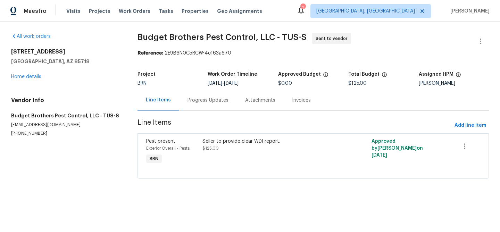
click at [215, 141] on div "Seller to provide clear WDI report." at bounding box center [270, 141] width 137 height 7
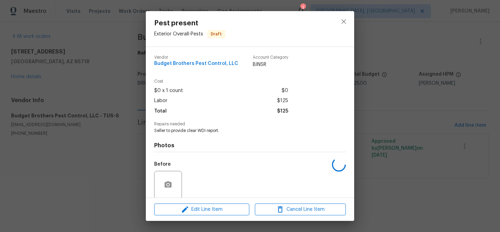
click at [190, 132] on span "Seller to provide clear WDI report." at bounding box center [240, 131] width 172 height 6
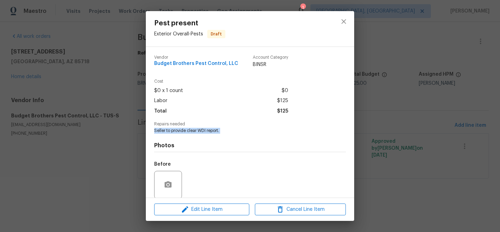
click at [190, 132] on span "Seller to provide clear WDI report." at bounding box center [240, 131] width 172 height 6
copy span "Seller to provide clear WDI report."
click at [106, 56] on div "Pest present Exterior Overall - Pests Draft Vendor Budget Brothers Pest Control…" at bounding box center [250, 116] width 500 height 232
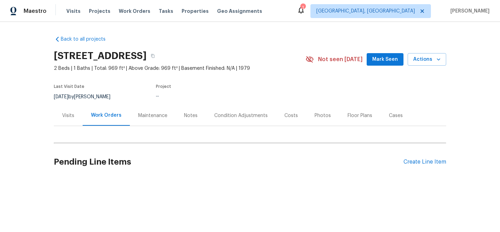
scroll to position [0, 0]
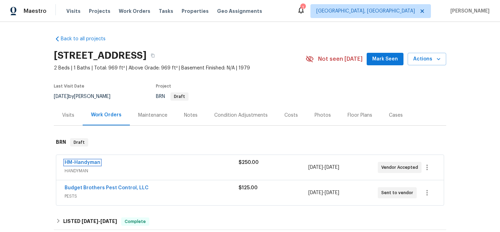
click at [88, 165] on link "HM-Handyman" at bounding box center [83, 162] width 36 height 5
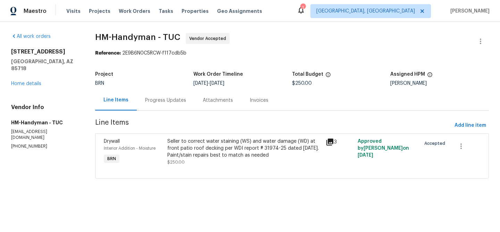
click at [172, 115] on section "HM-Handyman - TUC Vendor Accepted Reference: 2E9B6N0C5RCW-f117cdb5b Project BRN…" at bounding box center [291, 110] width 393 height 154
click at [165, 100] on div "Progress Updates" at bounding box center [165, 100] width 41 height 7
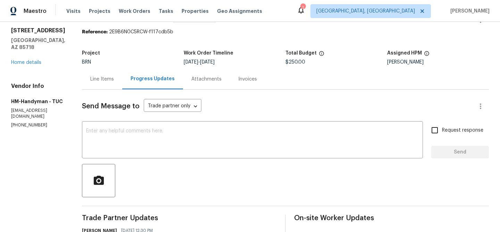
scroll to position [32, 0]
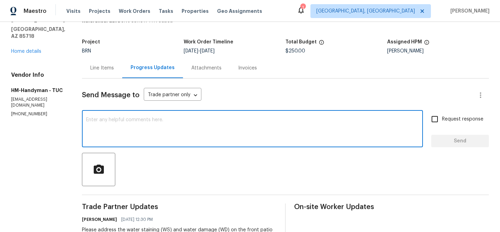
click at [139, 135] on textarea at bounding box center [252, 129] width 332 height 24
paste textarea "480) 737-2028"
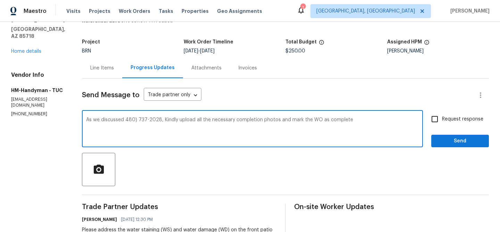
type textarea "As we discussed 480) 737-2028, Kindly upload all the necessary completion photo…"
click at [438, 117] on input "Request response" at bounding box center [434, 119] width 15 height 15
checkbox input "true"
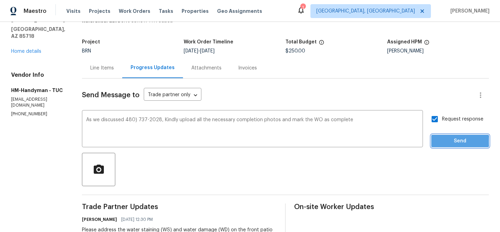
click at [438, 141] on span "Send" at bounding box center [460, 141] width 46 height 9
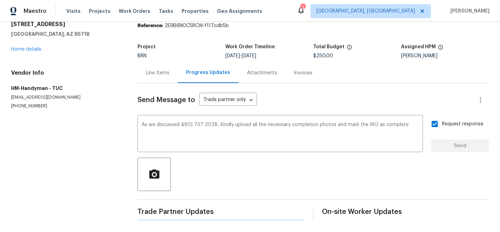
scroll to position [0, 0]
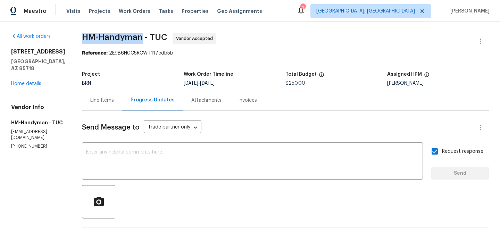
drag, startPoint x: 88, startPoint y: 39, endPoint x: 148, endPoint y: 37, distance: 60.4
click at [148, 37] on div "All work orders 6255 N Camino Pimeria Alta Apt 81 Tucson, AZ 85718 Home details…" at bounding box center [250, 225] width 500 height 407
copy span "HM-Handyman"
click at [111, 102] on div "Line Items" at bounding box center [102, 100] width 24 height 7
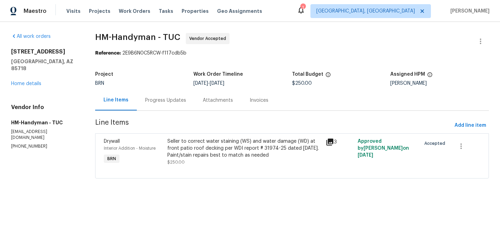
click at [197, 146] on div "Seller to correct water staining (WS) and water damage (WD) at front patio roof…" at bounding box center [244, 148] width 154 height 21
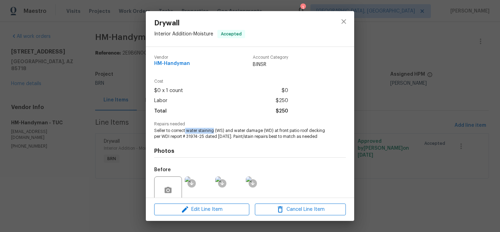
drag, startPoint x: 185, startPoint y: 130, endPoint x: 214, endPoint y: 130, distance: 29.1
click at [214, 130] on span "Seller to correct water staining (WS) and water damage (WD) at front patio roof…" at bounding box center [240, 134] width 172 height 12
copy span "water staining"
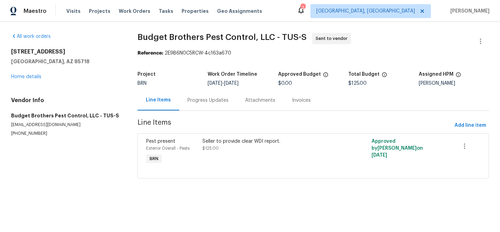
click at [215, 102] on div "Progress Updates" at bounding box center [207, 100] width 41 height 7
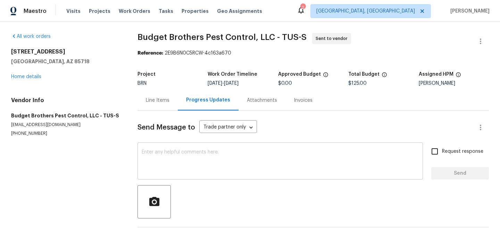
click at [218, 162] on textarea at bounding box center [280, 162] width 277 height 24
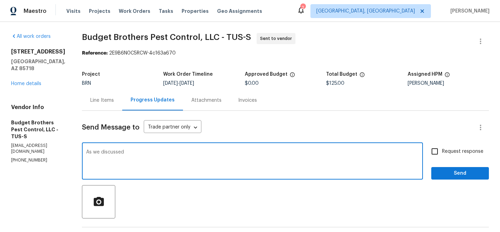
click at [31, 157] on p "[PHONE_NUMBER]" at bounding box center [38, 160] width 54 height 6
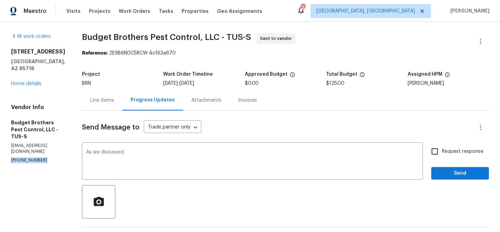
click at [31, 157] on p "[PHONE_NUMBER]" at bounding box center [38, 160] width 54 height 6
copy p "[PHONE_NUMBER]"
click at [162, 147] on div "As we discussed x ​" at bounding box center [252, 161] width 341 height 35
paste textarea "[PHONE_NUMBER]"
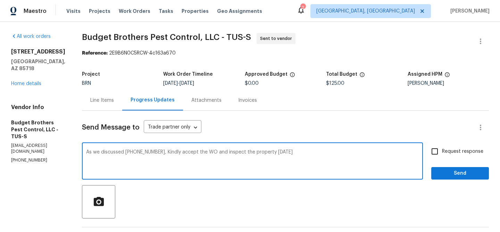
type textarea "As we discussed [PHONE_NUMBER], Kindly accept the WO and inspect the property […"
click at [453, 154] on span "Request response" at bounding box center [462, 151] width 41 height 7
click at [442, 154] on input "Request response" at bounding box center [434, 151] width 15 height 15
checkbox input "true"
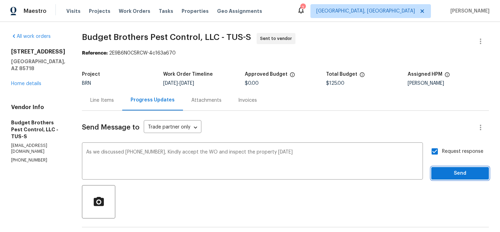
click at [444, 173] on span "Send" at bounding box center [460, 173] width 46 height 9
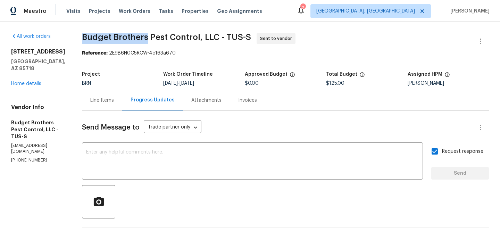
drag, startPoint x: 91, startPoint y: 38, endPoint x: 162, endPoint y: 37, distance: 71.1
copy span "Budget Brothers"
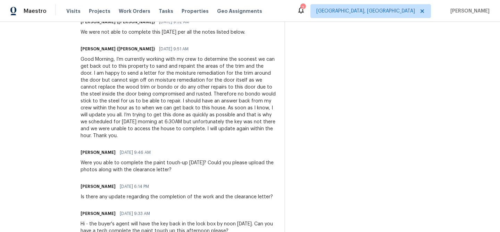
scroll to position [298, 0]
click at [171, 125] on div "Good Morning, I’m currently working with my crew to determine the soonest we ca…" at bounding box center [178, 96] width 195 height 83
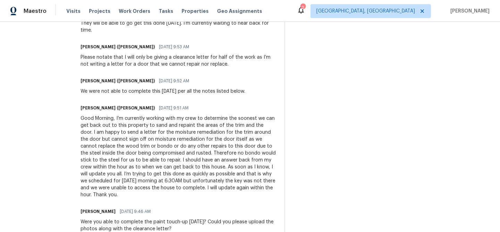
scroll to position [242, 0]
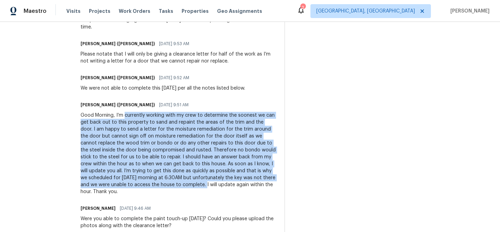
drag, startPoint x: 117, startPoint y: 116, endPoint x: 142, endPoint y: 182, distance: 70.8
click at [142, 182] on div "Good Morning, I’m currently working with my crew to determine the soonest we ca…" at bounding box center [178, 153] width 195 height 83
copy div "currently working with my crew to determine the soonest we can get back out to …"
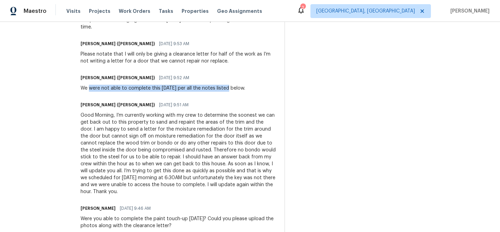
drag, startPoint x: 82, startPoint y: 89, endPoint x: 218, endPoint y: 89, distance: 136.0
click at [218, 89] on div "We were not able to complete this [DATE] per all the notes listed below." at bounding box center [163, 88] width 164 height 7
click at [183, 89] on div "We were not able to complete this [DATE] per all the notes listed below." at bounding box center [163, 88] width 164 height 7
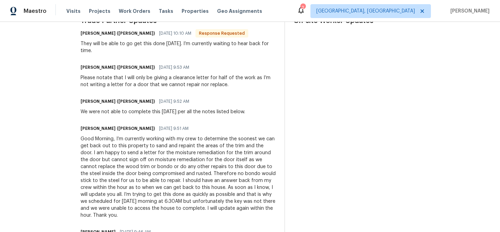
scroll to position [188, 0]
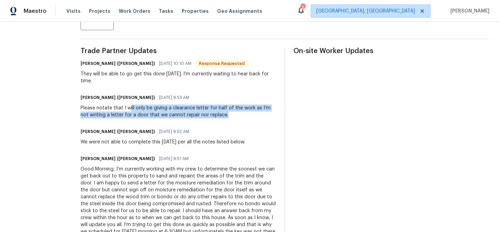
drag, startPoint x: 120, startPoint y: 108, endPoint x: 211, endPoint y: 115, distance: 90.5
click at [211, 115] on div "Please notate that I will only be giving a clearance letter for half of the wor…" at bounding box center [178, 111] width 195 height 14
copy div "ill only be giving a clearance letter for half of the work as I’m not writing a…"
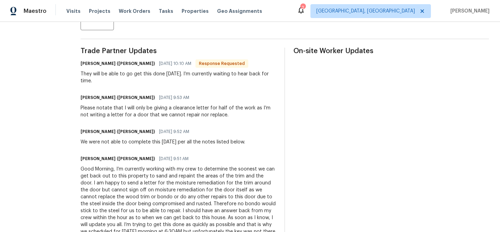
click at [89, 75] on div "They will be able to go get this done [DATE]. I’m currently waiting to hear bac…" at bounding box center [178, 77] width 195 height 14
drag, startPoint x: 86, startPoint y: 75, endPoint x: 102, endPoint y: 79, distance: 16.9
click at [102, 79] on div "They will be able to go get this done tomorrow. I’m currently waiting to hear b…" at bounding box center [178, 77] width 195 height 14
click at [118, 80] on div "They will be able to go get this done tomorrow. I’m currently waiting to hear b…" at bounding box center [178, 77] width 195 height 14
drag, startPoint x: 85, startPoint y: 75, endPoint x: 179, endPoint y: 75, distance: 94.0
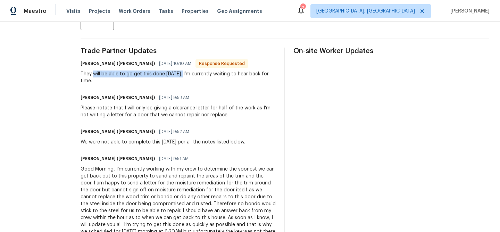
click at [179, 75] on div "They will be able to go get this done tomorrow. I’m currently waiting to hear b…" at bounding box center [178, 77] width 195 height 14
copy div "will be able to go get this done tomorrow"
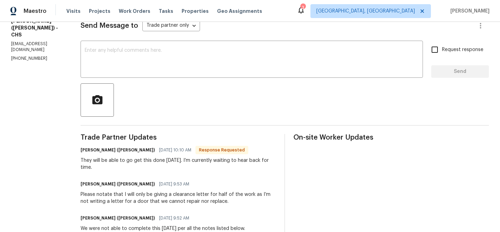
scroll to position [103, 0]
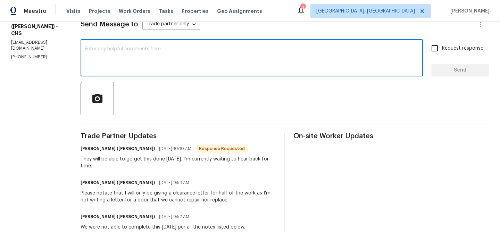
click at [124, 68] on textarea at bounding box center [252, 58] width 334 height 24
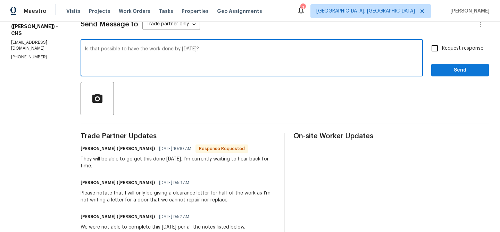
type textarea "Is that possible to have the work done by [DATE]?"
click at [427, 52] on div "Is that possible to have the work done by [DATE]? x ​ Request response Send" at bounding box center [285, 58] width 408 height 35
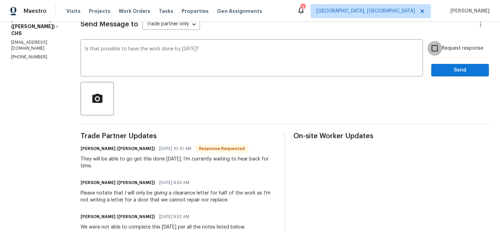
click at [434, 52] on input "Request response" at bounding box center [434, 48] width 15 height 15
checkbox input "true"
click at [434, 71] on button "Send" at bounding box center [460, 70] width 58 height 13
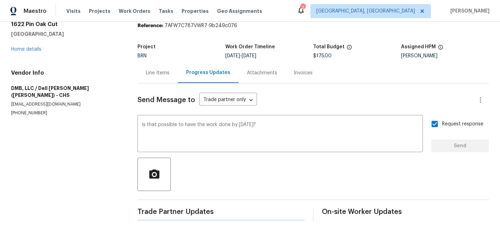
scroll to position [0, 0]
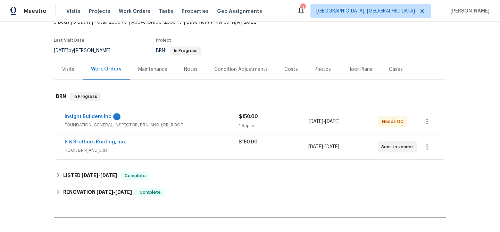
scroll to position [64, 0]
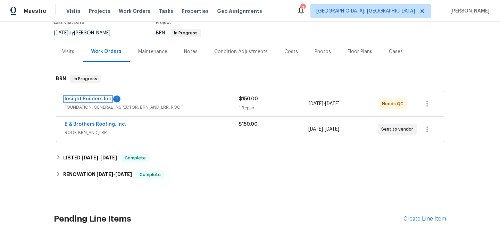
click at [98, 100] on link "Insight Builders Inc" at bounding box center [88, 98] width 47 height 5
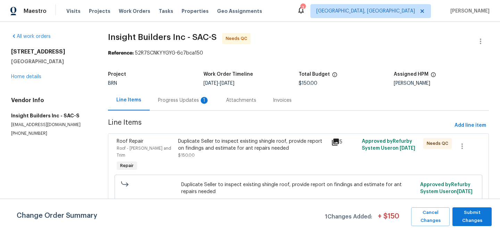
click at [176, 99] on div "Progress Updates 1" at bounding box center [183, 100] width 51 height 7
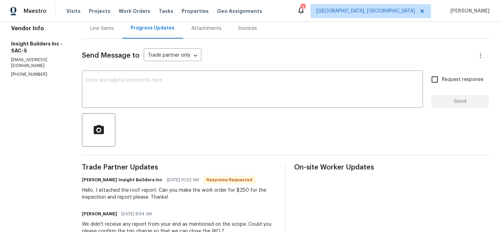
scroll to position [85, 0]
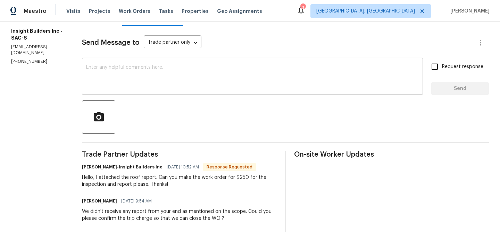
click at [122, 73] on textarea at bounding box center [252, 77] width 332 height 24
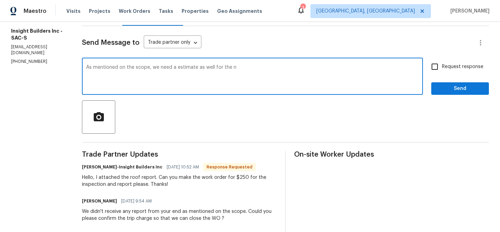
type textarea "As mentioned on the scope, we need a estimate as well for the"
click at [119, 68] on textarea "As mentioned on the scope, we need a estimate as well for the" at bounding box center [252, 77] width 332 height 24
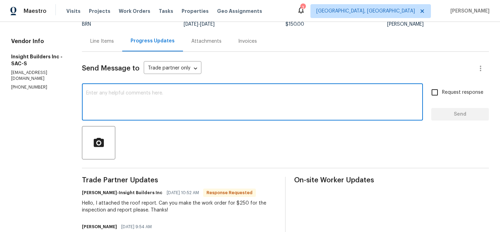
click at [105, 42] on div "Line Items" at bounding box center [102, 41] width 24 height 7
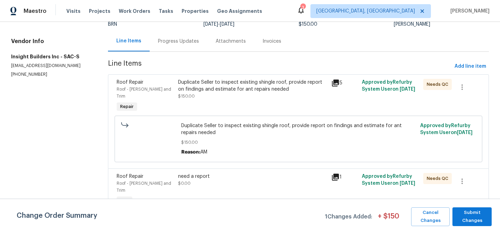
scroll to position [53, 0]
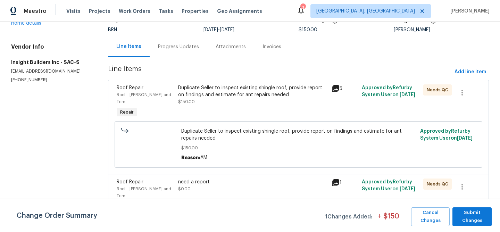
click at [174, 48] on div "Progress Updates" at bounding box center [178, 46] width 41 height 7
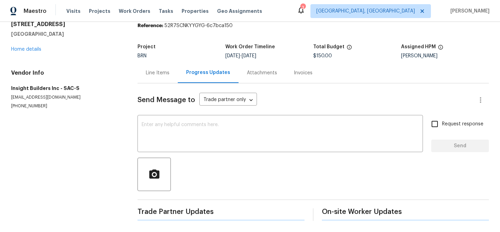
scroll to position [27, 0]
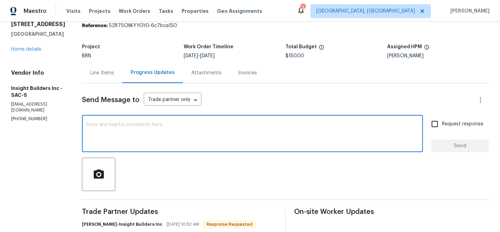
click at [153, 127] on textarea at bounding box center [252, 134] width 332 height 24
paste textarea "As mentioned on the scope, we need a estimate as well for the"
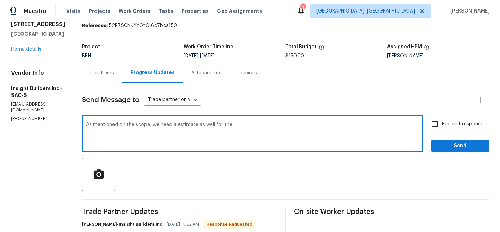
drag, startPoint x: 225, startPoint y: 124, endPoint x: 294, endPoint y: 126, distance: 69.8
click at [294, 126] on textarea "As mentioned on the scope, we need a estimate as well for the" at bounding box center [252, 134] width 332 height 24
type textarea "As mentioned on the scope, we need a estimate as well for any repairs which is …"
click at [471, 122] on span "Request response" at bounding box center [462, 123] width 41 height 7
click at [442, 122] on input "Request response" at bounding box center [434, 124] width 15 height 15
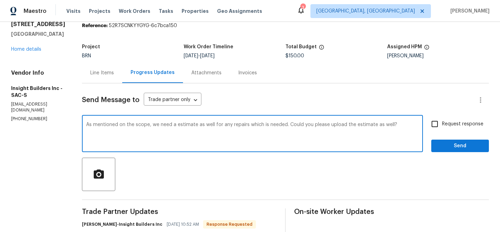
checkbox input "true"
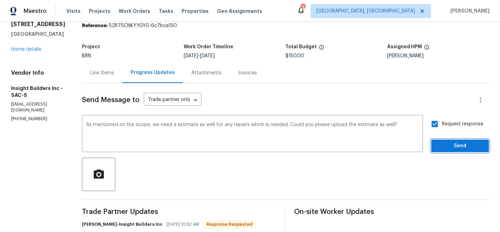
click at [456, 144] on span "Send" at bounding box center [460, 146] width 46 height 9
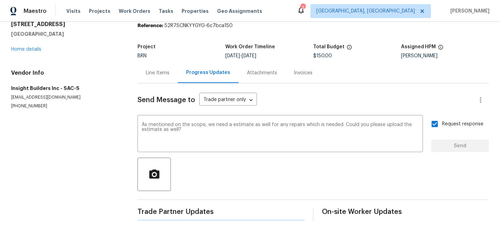
scroll to position [0, 0]
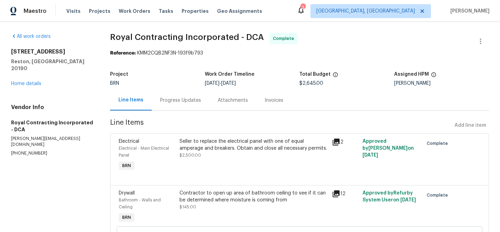
click at [171, 94] on div "Progress Updates" at bounding box center [181, 100] width 58 height 20
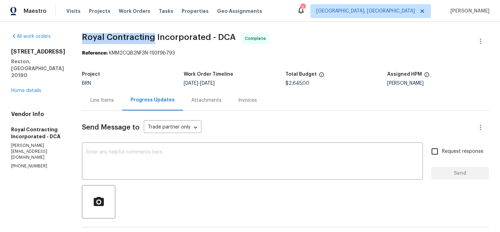
drag, startPoint x: 86, startPoint y: 35, endPoint x: 161, endPoint y: 36, distance: 74.6
copy span "Royal Contracting"
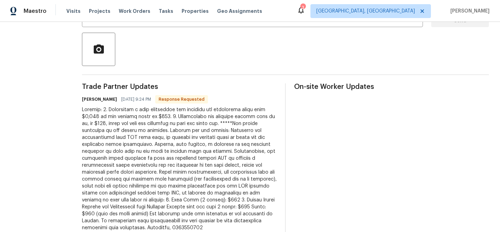
scroll to position [57, 0]
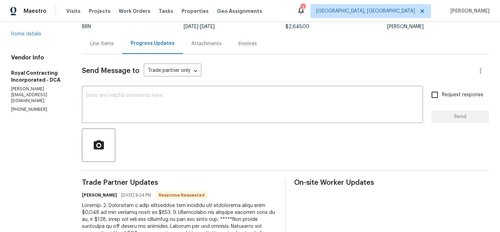
click at [37, 107] on p "(540) 892-0416" at bounding box center [38, 110] width 54 height 6
copy p "(540) 892-0416"
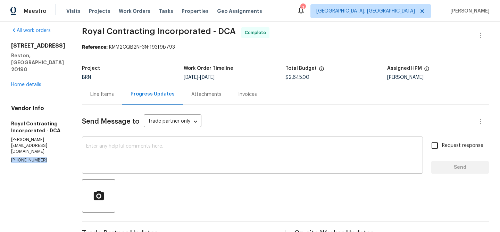
scroll to position [0, 0]
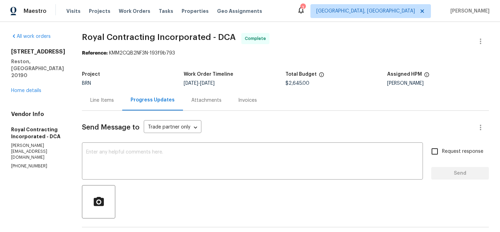
click at [102, 102] on div "Line Items" at bounding box center [102, 100] width 24 height 7
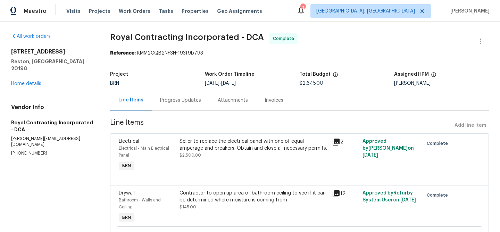
scroll to position [61, 0]
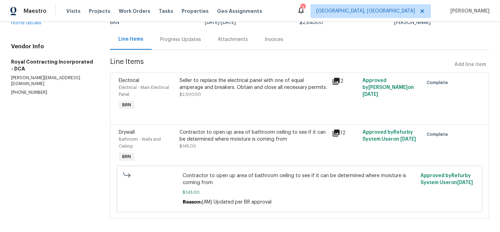
click at [218, 145] on div "Contractor to open up area of bathroom ceiling to see if it can be determined w…" at bounding box center [253, 139] width 148 height 21
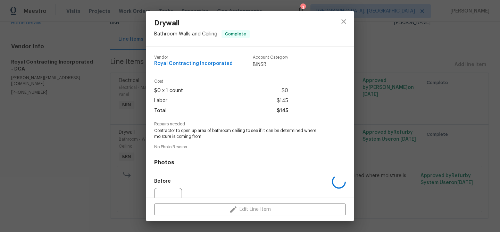
scroll to position [70, 0]
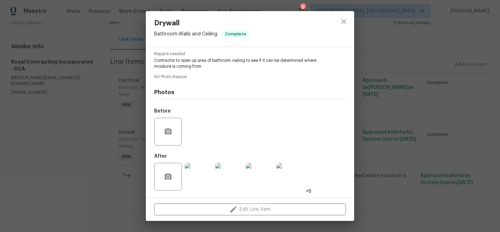
click at [90, 141] on div "Drywall Bathroom - Walls and Ceiling Complete Vendor Royal Contracting Incorpor…" at bounding box center [250, 116] width 500 height 232
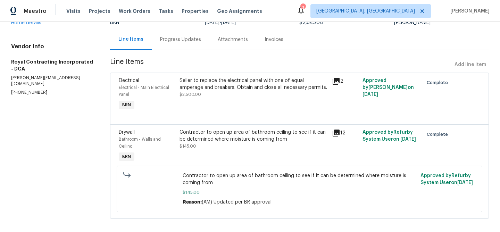
click at [180, 104] on div "Seller to replace the electrical panel with one of equal amperage and breakers.…" at bounding box center [253, 94] width 152 height 39
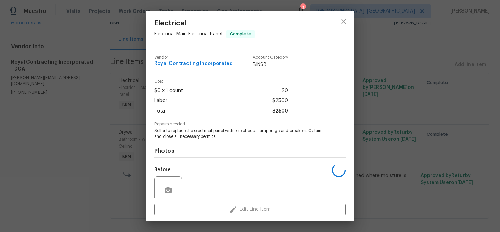
scroll to position [59, 0]
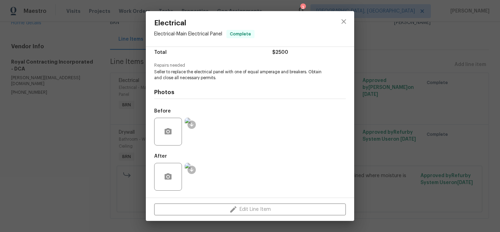
click at [100, 130] on div "Electrical Electrical - Main Electrical Panel Complete Vendor Royal Contracting…" at bounding box center [250, 116] width 500 height 232
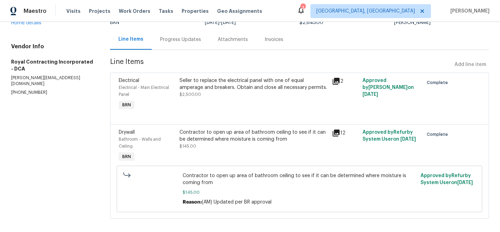
scroll to position [20, 0]
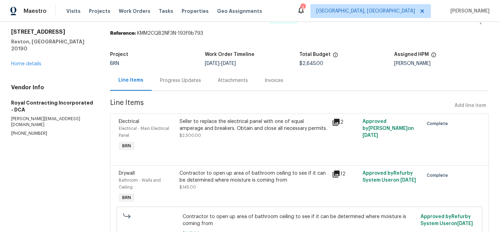
click at [170, 74] on div "Progress Updates" at bounding box center [181, 80] width 58 height 20
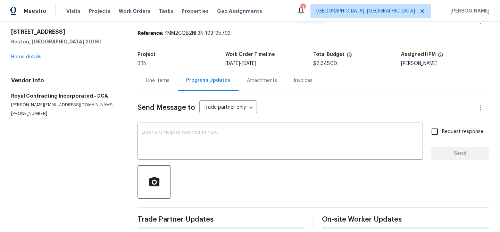
click at [186, 80] on div "Progress Updates" at bounding box center [208, 80] width 44 height 7
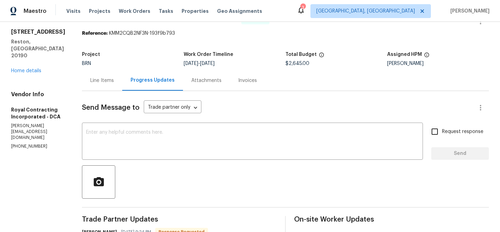
click at [100, 83] on div "Line Items" at bounding box center [102, 80] width 24 height 7
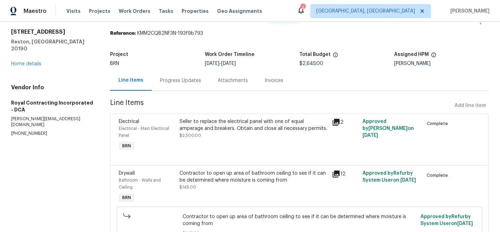
click at [195, 136] on span "$2,500.00" at bounding box center [190, 135] width 22 height 4
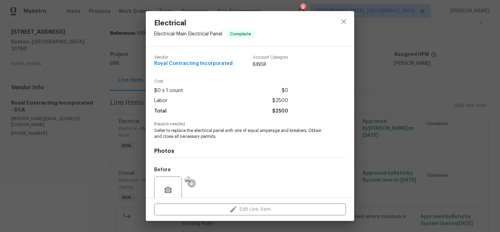
scroll to position [59, 0]
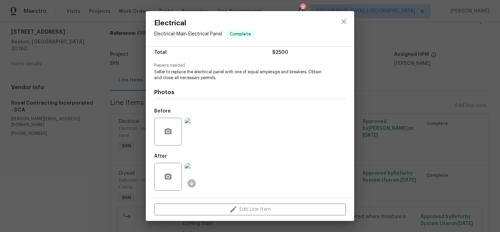
click at [201, 171] on img at bounding box center [199, 177] width 28 height 28
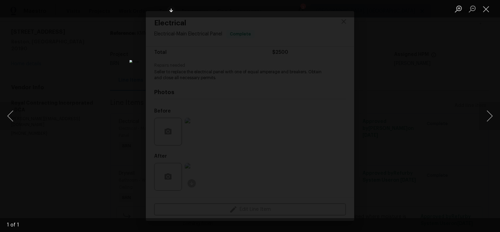
click at [66, 133] on div "Lightbox" at bounding box center [250, 116] width 500 height 232
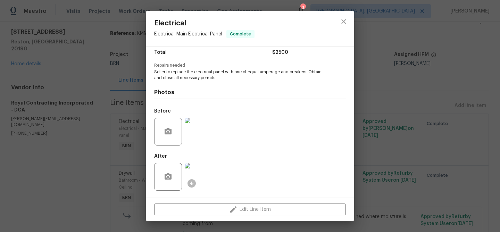
click at [80, 131] on div "Electrical Electrical - Main Electrical Panel Complete Vendor Royal Contracting…" at bounding box center [250, 116] width 500 height 232
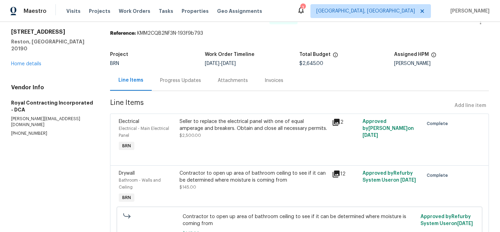
click at [169, 83] on div "Progress Updates" at bounding box center [180, 80] width 41 height 7
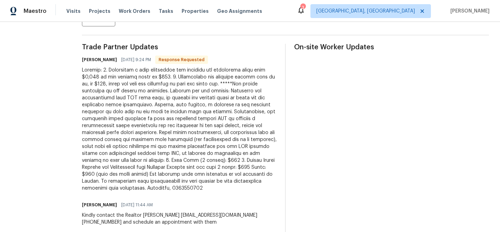
scroll to position [195, 0]
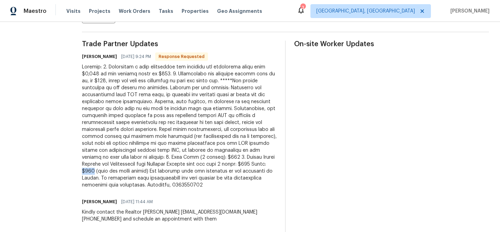
drag, startPoint x: 114, startPoint y: 172, endPoint x: 101, endPoint y: 171, distance: 12.9
click at [101, 171] on div at bounding box center [179, 126] width 195 height 125
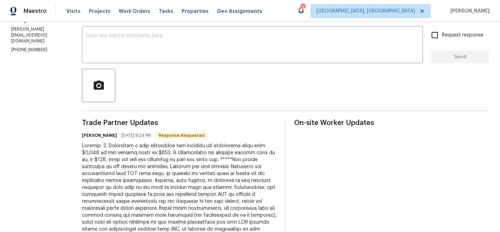
scroll to position [0, 0]
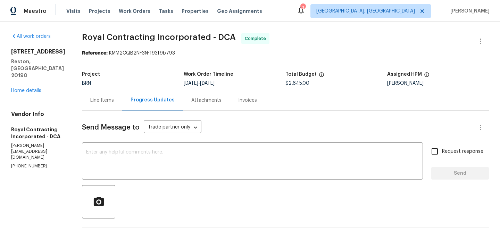
click at [101, 105] on div "Line Items" at bounding box center [102, 100] width 40 height 20
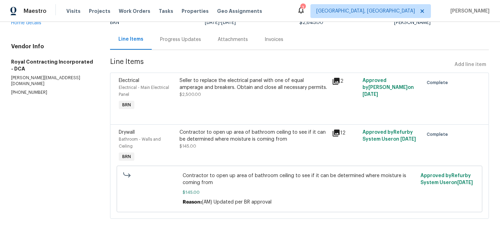
scroll to position [26, 0]
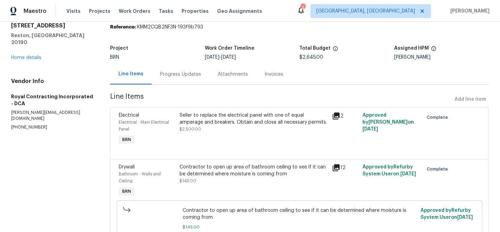
click at [184, 85] on section "Royal Contracting Incorporated - DCA Complete Reference: KMM2CQB2NF3N-193f9b793…" at bounding box center [299, 134] width 379 height 255
click at [181, 79] on div "Progress Updates" at bounding box center [181, 74] width 58 height 20
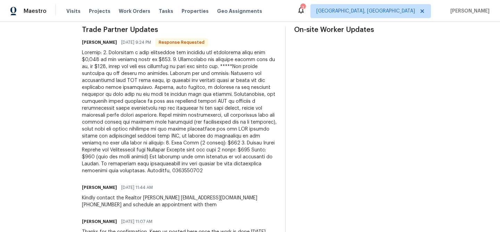
scroll to position [211, 0]
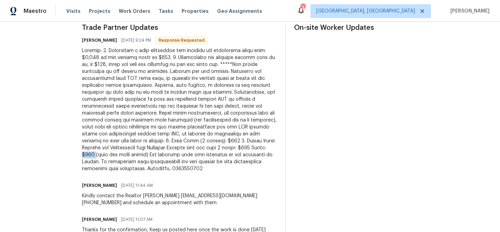
drag, startPoint x: 115, startPoint y: 155, endPoint x: 104, endPoint y: 155, distance: 11.1
click at [104, 155] on div at bounding box center [179, 109] width 195 height 125
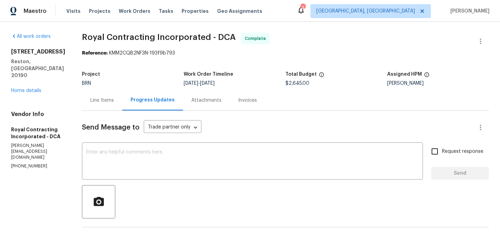
click at [113, 93] on div "Line Items" at bounding box center [102, 100] width 40 height 20
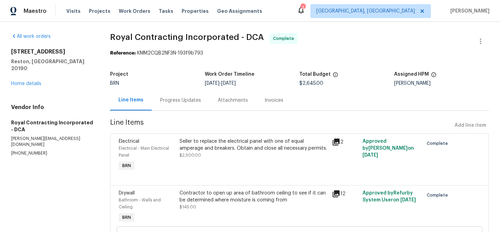
click at [178, 105] on div "Progress Updates" at bounding box center [181, 100] width 58 height 20
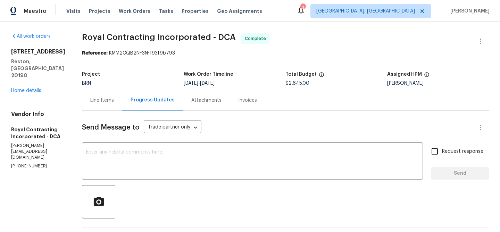
click at [114, 92] on div "Line Items" at bounding box center [102, 100] width 40 height 20
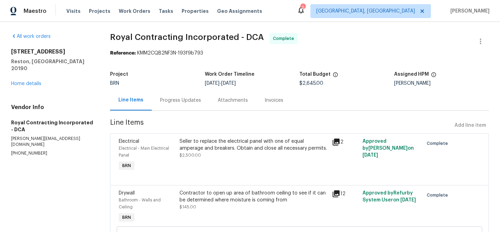
click at [173, 97] on div "Progress Updates" at bounding box center [180, 100] width 41 height 7
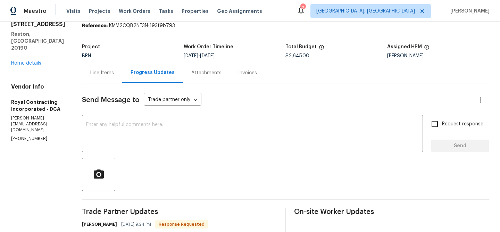
scroll to position [32, 0]
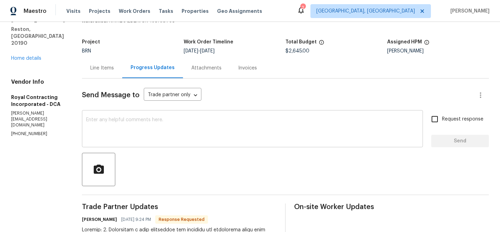
click at [143, 127] on textarea at bounding box center [252, 129] width 332 height 24
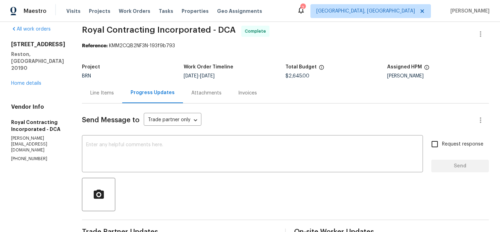
click at [102, 93] on div "Line Items" at bounding box center [102, 93] width 24 height 7
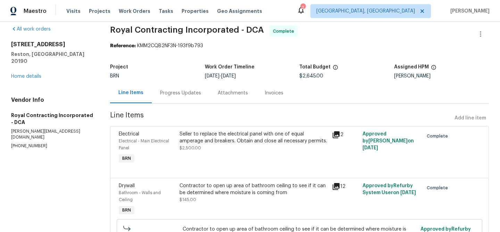
scroll to position [61, 0]
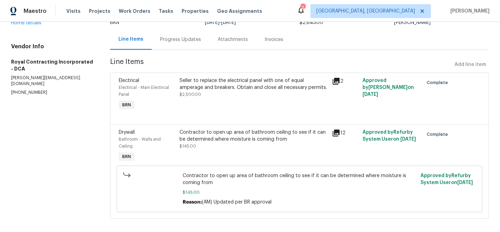
click at [171, 47] on div "Progress Updates" at bounding box center [181, 39] width 58 height 20
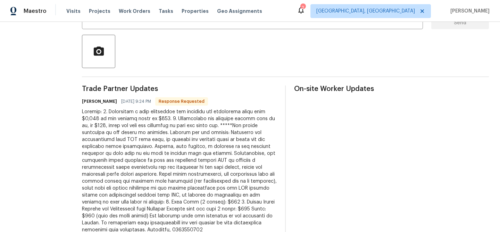
scroll to position [78, 0]
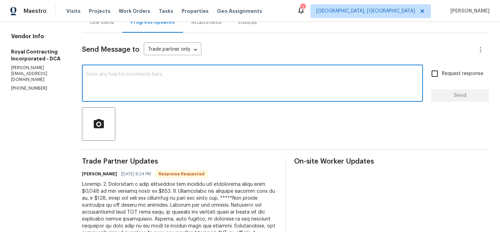
click at [116, 74] on textarea at bounding box center [252, 84] width 332 height 24
type textarea "S"
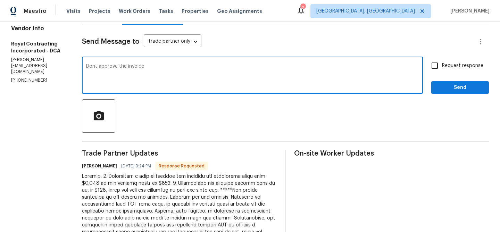
scroll to position [86, 0]
click at [102, 67] on textarea "Dont approve the invoice" at bounding box center [252, 76] width 332 height 24
click at [170, 68] on textarea "Don't approve the invoice" at bounding box center [252, 76] width 332 height 24
click at [95, 65] on textarea "Don't approve the invoice we will update the cost accordinlt and will let you k…" at bounding box center [252, 76] width 332 height 24
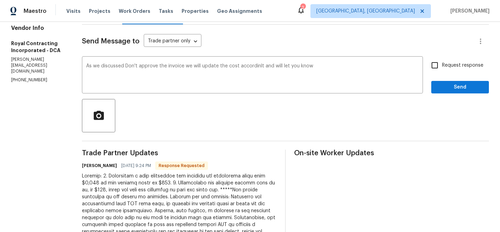
click at [19, 77] on p "(540) 892-0416" at bounding box center [38, 80] width 54 height 6
copy p "(540) 892-0416"
click at [130, 66] on textarea "As we discussed Don't approve the invoice we will update the cost accordinlt an…" at bounding box center [252, 76] width 332 height 24
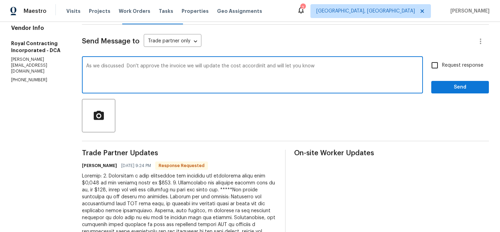
paste textarea "(540) 892-0416"
drag, startPoint x: 170, startPoint y: 66, endPoint x: 366, endPoint y: 64, distance: 196.1
click at [366, 64] on textarea "As we discussed (540) 892-0416, Don't approve the invoice we will update the co…" at bounding box center [252, 76] width 332 height 24
click at [170, 72] on textarea "As we discussed (540) 892-0416, Don't approve the invoice we will update the co…" at bounding box center [252, 76] width 332 height 24
drag, startPoint x: 170, startPoint y: 69, endPoint x: 356, endPoint y: 67, distance: 185.7
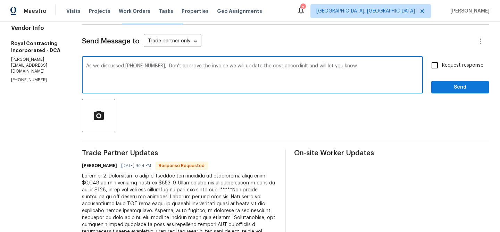
click at [356, 67] on textarea "As we discussed (540) 892-0416, Don't approve the invoice we will update the co…" at bounding box center [252, 76] width 332 height 24
drag, startPoint x: 359, startPoint y: 65, endPoint x: 171, endPoint y: 66, distance: 188.1
click at [171, 66] on textarea "As we discussed (540) 892-0416, Don't approve the invoice we will update the co…" at bounding box center [252, 76] width 332 height 24
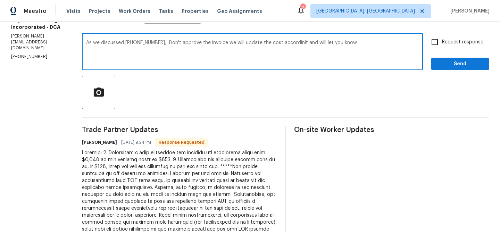
scroll to position [92, 0]
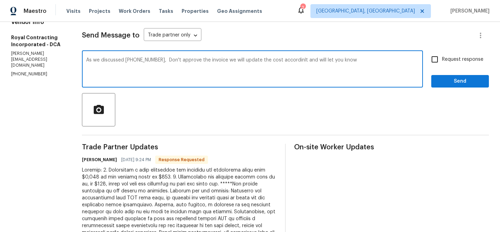
click at [128, 76] on textarea "As we discussed (540) 892-0416, Don't approve the invoice we will update the co…" at bounding box center [252, 70] width 332 height 24
drag, startPoint x: 172, startPoint y: 60, endPoint x: 360, endPoint y: 58, distance: 188.4
click at [359, 58] on textarea "As we discussed (540) 892-0416, Don't approve the invoice we will update the co…" at bounding box center [252, 70] width 332 height 24
paste textarea "Please don’t approve the invoice yet. We will update the cost accordingly and l…"
click at [248, 60] on textarea "As we discussed (540) 892-0416, Please don’t approve the invoice yet. We will u…" at bounding box center [252, 70] width 332 height 24
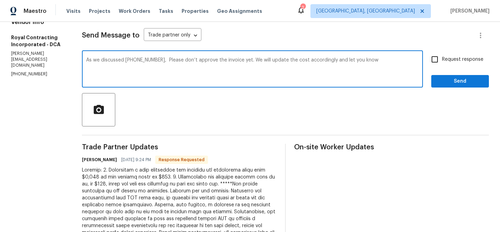
click at [248, 60] on textarea "As we discussed (540) 892-0416, Please don’t approve the invoice yet. We will u…" at bounding box center [252, 70] width 332 height 24
type textarea "As we discussed (540) 892-0416, Please don’t approve the invoice. We will updat…"
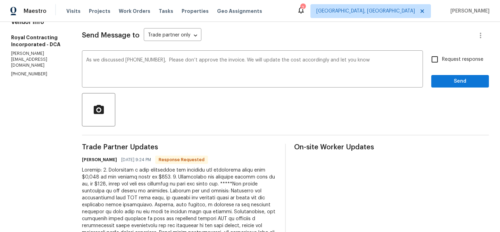
click at [447, 60] on span "Request response" at bounding box center [462, 59] width 41 height 7
click at [442, 60] on input "Request response" at bounding box center [434, 59] width 15 height 15
checkbox input "true"
click at [446, 78] on span "Send" at bounding box center [460, 81] width 46 height 9
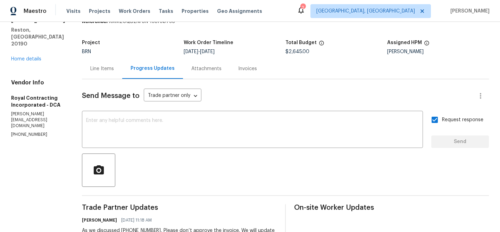
scroll to position [0, 0]
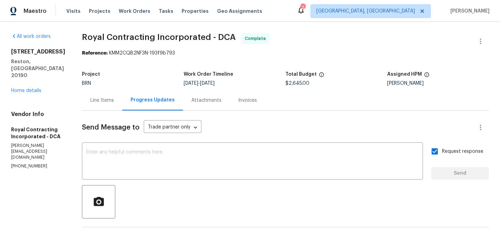
click at [102, 102] on div "Line Items" at bounding box center [102, 100] width 24 height 7
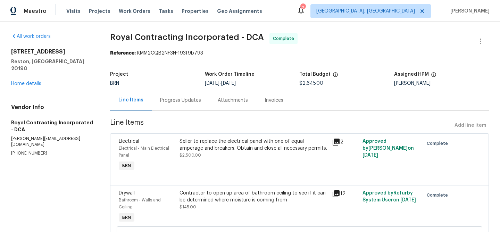
click at [216, 140] on div "Seller to replace the electrical panel with one of equal amperage and breakers.…" at bounding box center [253, 145] width 148 height 14
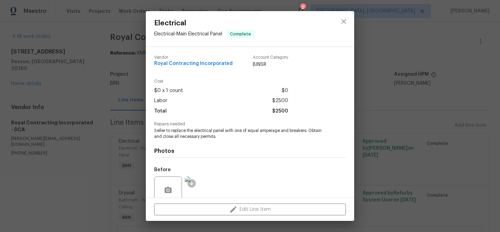
scroll to position [59, 0]
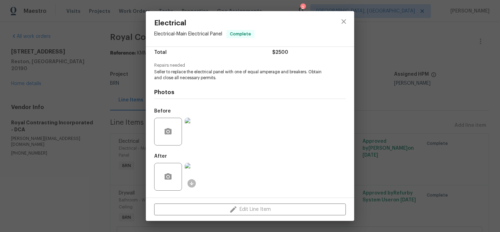
click at [196, 168] on img at bounding box center [199, 177] width 28 height 28
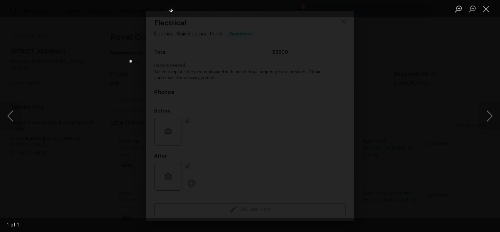
click at [62, 105] on div "Lightbox" at bounding box center [250, 116] width 500 height 232
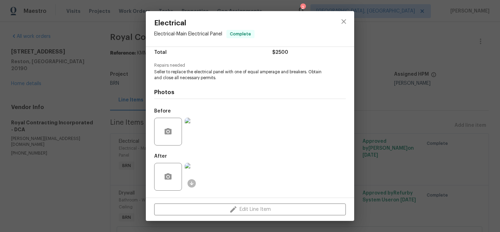
click at [203, 126] on img at bounding box center [199, 132] width 28 height 28
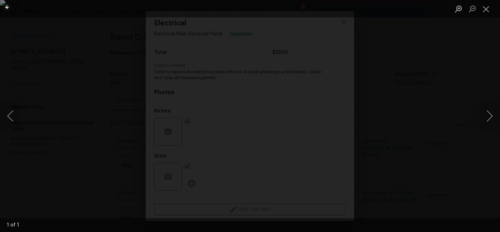
click at [72, 122] on img "Lightbox" at bounding box center [250, 116] width 500 height 232
click at [63, 131] on div "Lightbox" at bounding box center [250, 116] width 500 height 232
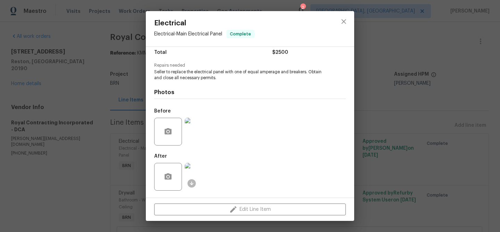
click at [47, 135] on div "Electrical Electrical - Main Electrical Panel Complete Vendor Royal Contracting…" at bounding box center [250, 116] width 500 height 232
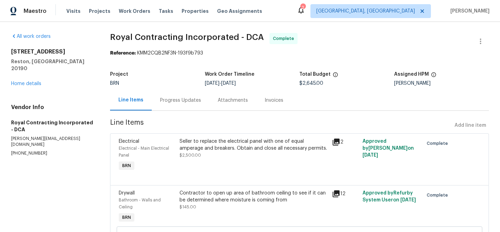
click at [179, 90] on div "Progress Updates" at bounding box center [181, 100] width 58 height 20
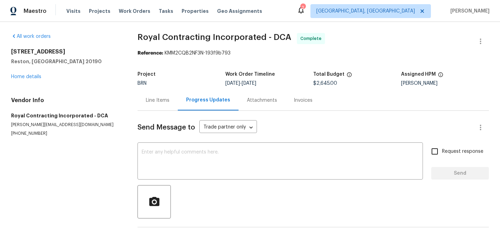
click at [179, 92] on div "Progress Updates" at bounding box center [208, 100] width 61 height 20
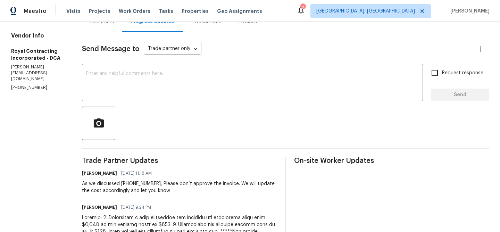
scroll to position [85, 0]
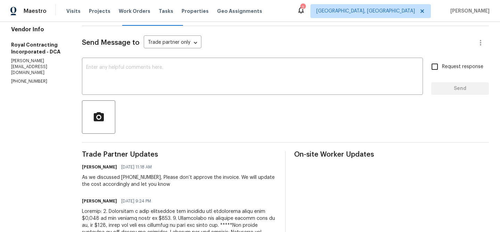
click at [27, 78] on p "(540) 892-0416" at bounding box center [38, 81] width 54 height 6
copy p "(540) 892-0416"
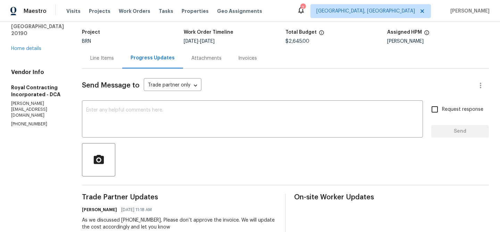
click at [110, 50] on div "Line Items" at bounding box center [102, 58] width 40 height 20
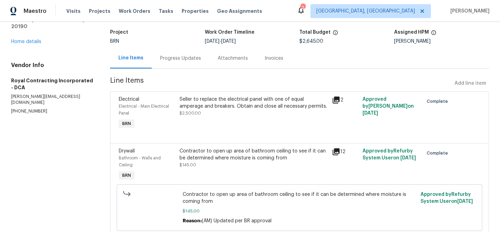
click at [224, 111] on div "Seller to replace the electrical panel with one of equal amperage and breakers.…" at bounding box center [253, 106] width 148 height 21
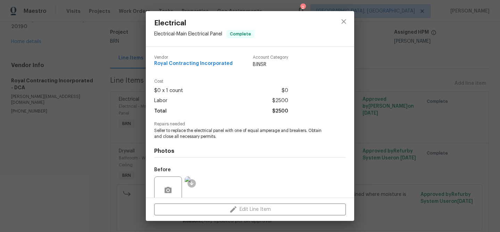
scroll to position [59, 0]
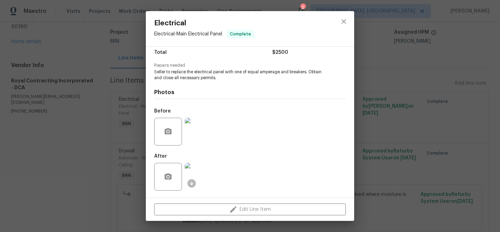
click at [200, 124] on img at bounding box center [199, 132] width 28 height 28
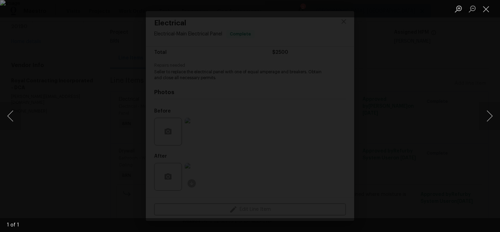
click at [75, 153] on img "Lightbox" at bounding box center [250, 116] width 500 height 232
click at [124, 201] on div "Lightbox" at bounding box center [250, 116] width 500 height 232
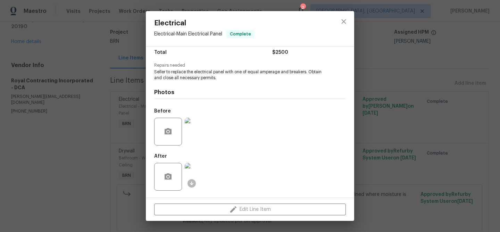
click at [205, 176] on img at bounding box center [199, 177] width 28 height 28
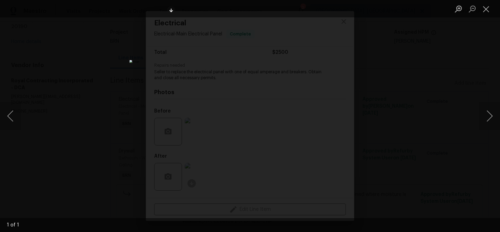
click at [92, 144] on div "Lightbox" at bounding box center [250, 116] width 500 height 232
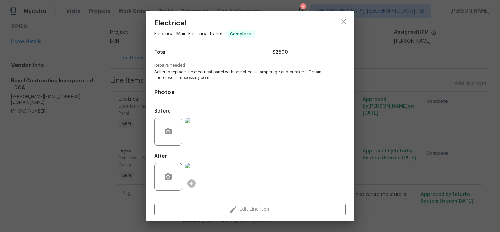
click at [99, 143] on div "Electrical Electrical - Main Electrical Panel Complete Vendor Royal Contracting…" at bounding box center [250, 116] width 500 height 232
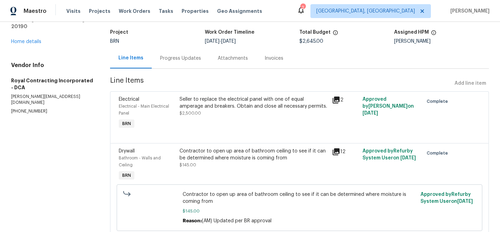
click at [237, 150] on div "Contractor to open up area of bathroom ceiling to see if it can be determined w…" at bounding box center [253, 154] width 148 height 14
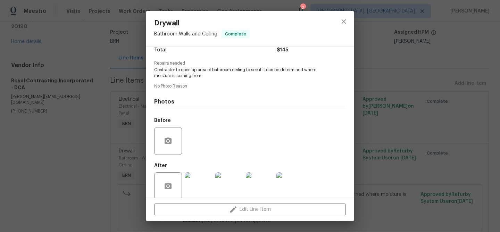
scroll to position [70, 0]
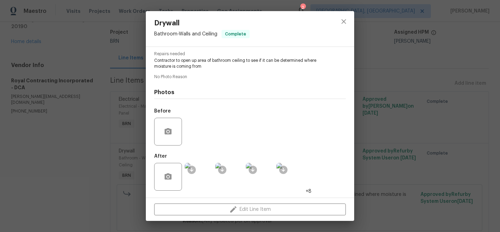
click at [190, 178] on img at bounding box center [199, 177] width 28 height 28
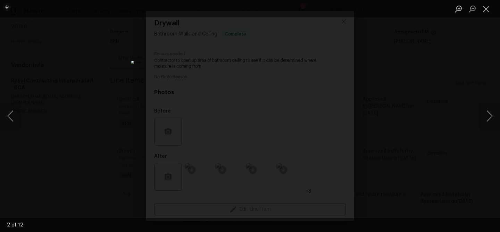
click at [120, 90] on div "Lightbox" at bounding box center [250, 116] width 500 height 232
click at [85, 97] on div "Lightbox" at bounding box center [250, 116] width 500 height 232
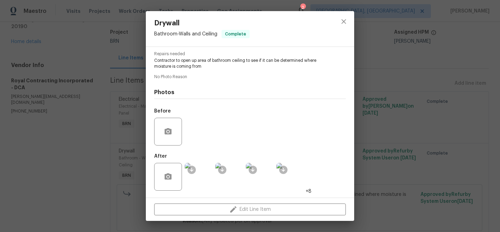
click at [64, 96] on div "Drywall Bathroom - Walls and Ceiling Complete Vendor Royal Contracting Incorpor…" at bounding box center [250, 116] width 500 height 232
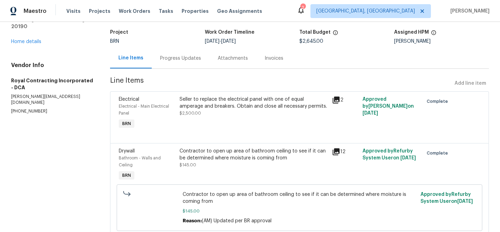
click at [208, 102] on div "Seller to replace the electrical panel with one of equal amperage and breakers.…" at bounding box center [253, 103] width 148 height 14
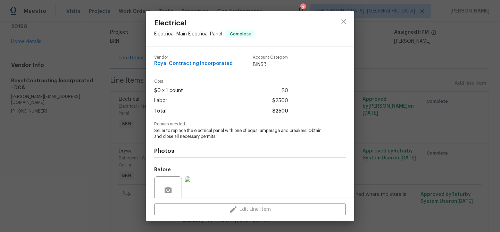
scroll to position [59, 0]
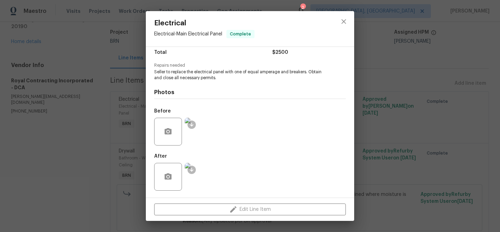
click at [202, 132] on img at bounding box center [199, 132] width 28 height 28
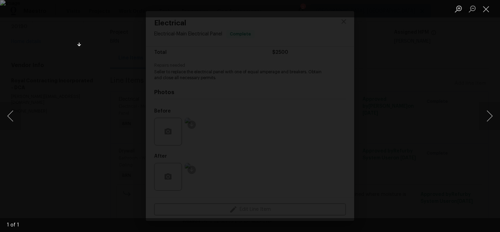
click at [42, 161] on div "Lightbox" at bounding box center [250, 116] width 500 height 232
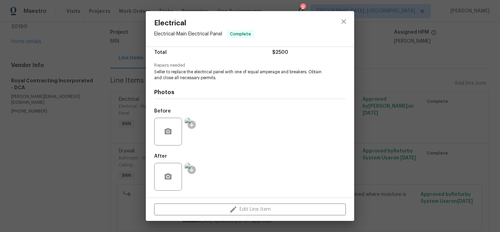
click at [200, 128] on img at bounding box center [199, 132] width 28 height 28
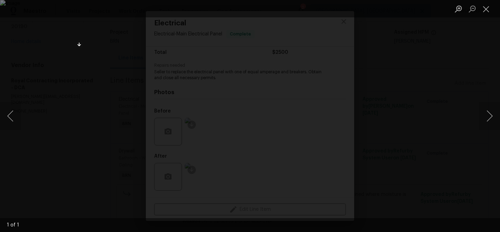
click at [47, 175] on div "Lightbox" at bounding box center [250, 116] width 500 height 232
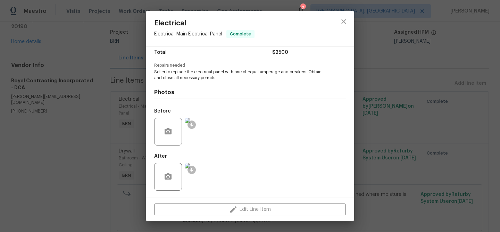
click at [203, 175] on img at bounding box center [199, 177] width 28 height 28
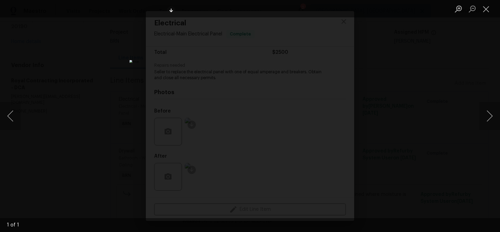
click at [121, 121] on div "Lightbox" at bounding box center [250, 116] width 500 height 232
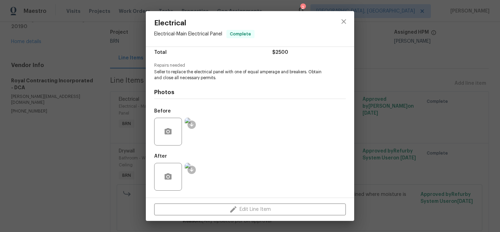
click at [84, 106] on div "Electrical Electrical - Main Electrical Panel Complete Vendor Royal Contracting…" at bounding box center [250, 116] width 500 height 232
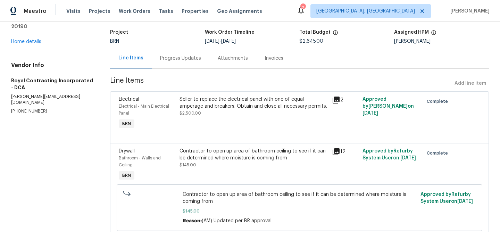
click at [152, 69] on section "Royal Contracting Incorporated - DCA Complete Reference: KMM2CQB2NF3N-193f9b793…" at bounding box center [299, 118] width 379 height 255
click at [162, 66] on div "Progress Updates" at bounding box center [181, 58] width 58 height 20
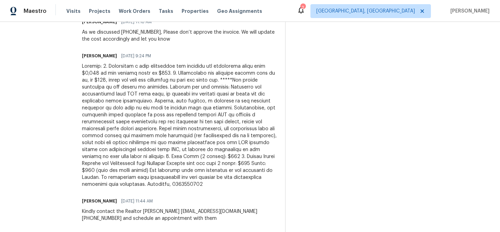
scroll to position [231, 0]
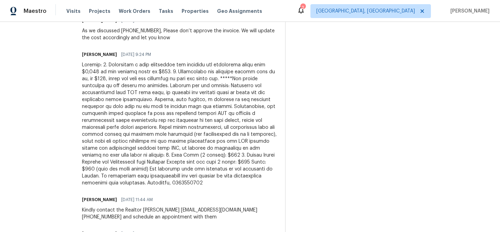
click at [213, 71] on div at bounding box center [179, 123] width 195 height 125
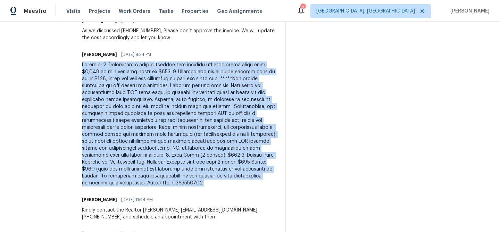
click at [213, 71] on div at bounding box center [179, 123] width 195 height 125
click at [217, 71] on div at bounding box center [179, 123] width 195 height 125
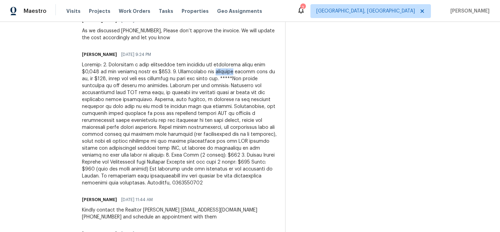
click at [217, 71] on div at bounding box center [179, 123] width 195 height 125
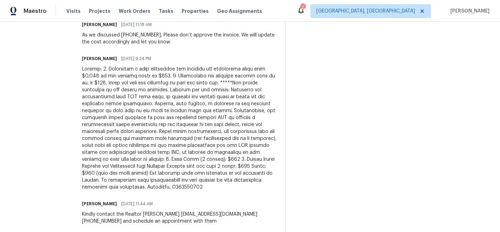
click at [233, 124] on div at bounding box center [179, 128] width 195 height 125
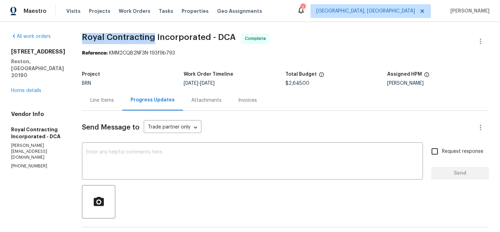
drag, startPoint x: 87, startPoint y: 40, endPoint x: 163, endPoint y: 38, distance: 75.7
copy span "Royal Contracting"
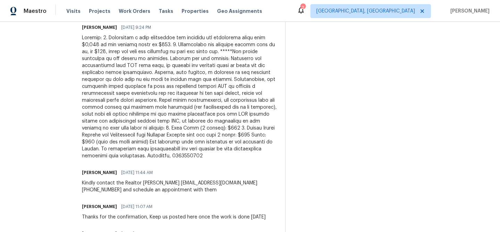
scroll to position [257, 0]
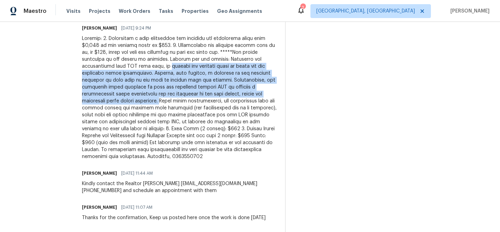
drag, startPoint x: 175, startPoint y: 66, endPoint x: 171, endPoint y: 102, distance: 35.9
click at [171, 102] on div at bounding box center [179, 97] width 195 height 125
copy div "visited the property today to carry out the scheduled panel replacement. Howeve…"
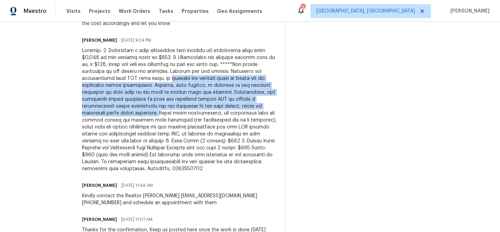
scroll to position [247, 0]
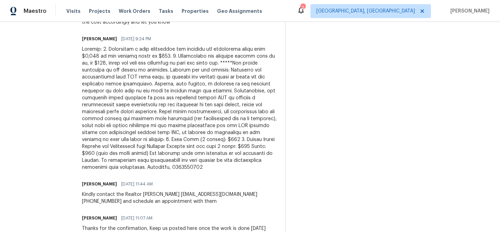
click at [140, 148] on div at bounding box center [179, 108] width 195 height 125
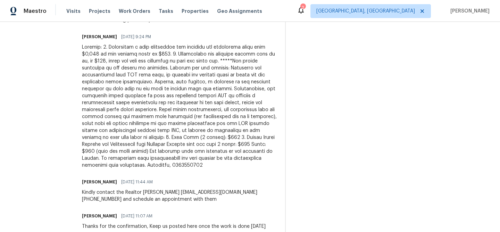
scroll to position [0, 0]
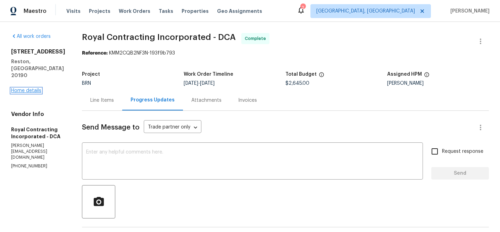
click at [31, 88] on link "Home details" at bounding box center [26, 90] width 30 height 5
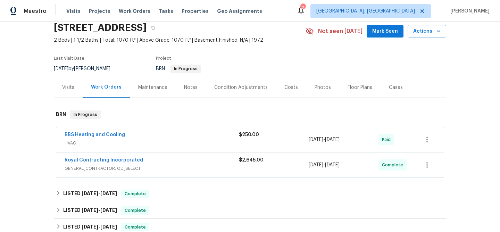
scroll to position [49, 0]
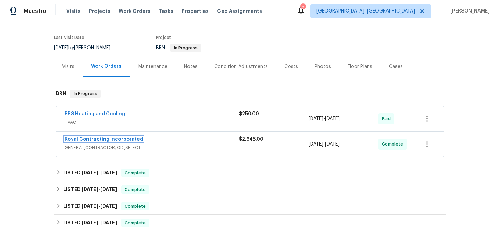
click at [92, 142] on link "Royal Contracting Incorporated" at bounding box center [104, 139] width 78 height 5
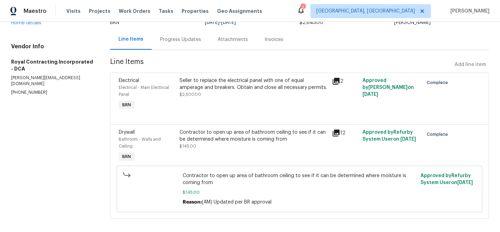
scroll to position [25, 0]
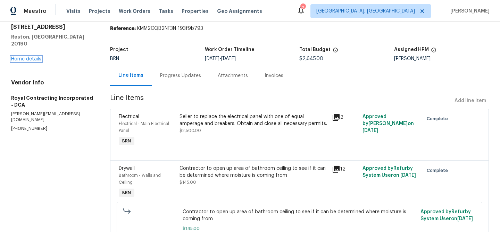
click at [22, 58] on link "Home details" at bounding box center [26, 59] width 30 height 5
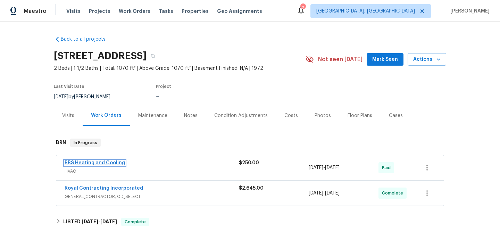
click at [86, 165] on link "BBS Heating and Cooling" at bounding box center [95, 162] width 60 height 5
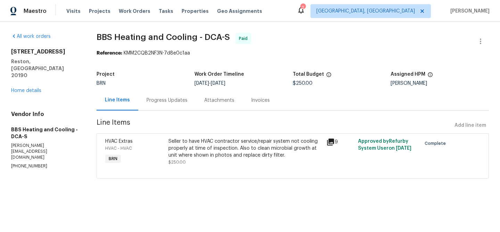
click at [196, 145] on div "Seller to have HVAC contractor service/repair system not cooling properly at ti…" at bounding box center [245, 148] width 154 height 21
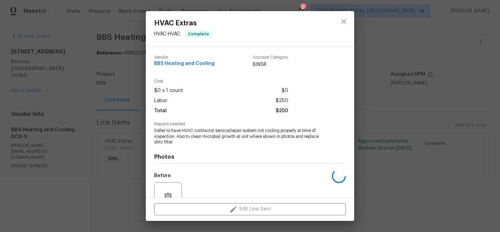
click at [185, 136] on span "Seller to have HVAC contractor service/repair system not cooling properly at ti…" at bounding box center [240, 136] width 172 height 17
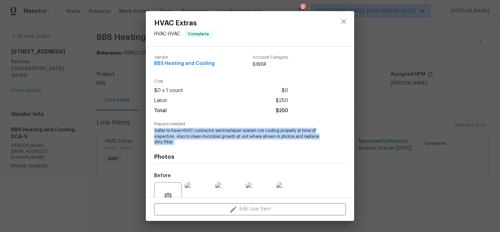
click at [185, 136] on span "Seller to have HVAC contractor service/repair system not cooling properly at ti…" at bounding box center [240, 136] width 172 height 17
copy span "Seller to have HVAC contractor service/repair system not cooling properly at ti…"
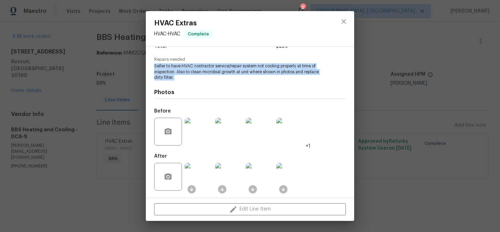
click at [208, 139] on img at bounding box center [199, 132] width 28 height 28
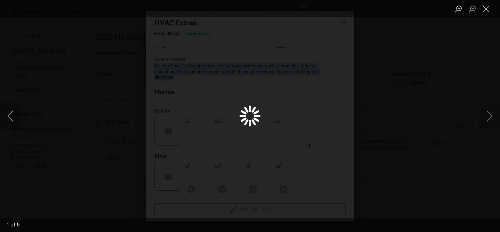
click at [13, 121] on button "Previous image" at bounding box center [10, 116] width 21 height 28
click at [12, 119] on button "Previous image" at bounding box center [10, 116] width 21 height 28
click at [95, 105] on div "Lightbox" at bounding box center [250, 116] width 500 height 232
click at [88, 146] on div "Lightbox" at bounding box center [250, 116] width 500 height 232
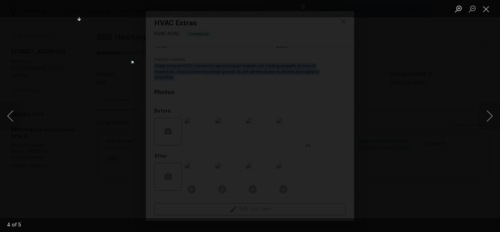
click at [135, 166] on div "Lightbox" at bounding box center [250, 116] width 500 height 232
click at [490, 9] on button "Close lightbox" at bounding box center [486, 9] width 14 height 12
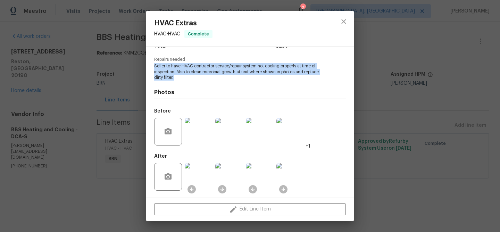
click at [193, 180] on img at bounding box center [199, 177] width 28 height 28
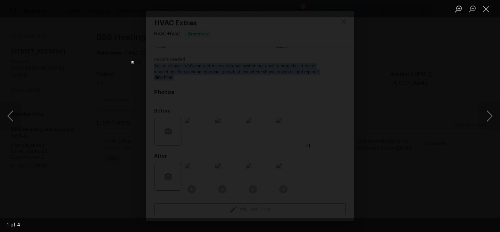
click at [207, 77] on img "Lightbox" at bounding box center [249, 116] width 237 height 110
click at [91, 50] on div "Lightbox" at bounding box center [250, 116] width 500 height 232
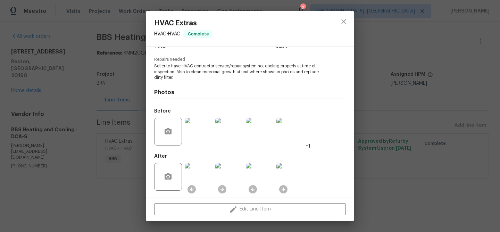
click at [103, 51] on div "HVAC Extras HVAC - HVAC Complete Vendor BBS Heating and Cooling Account Categor…" at bounding box center [250, 116] width 500 height 232
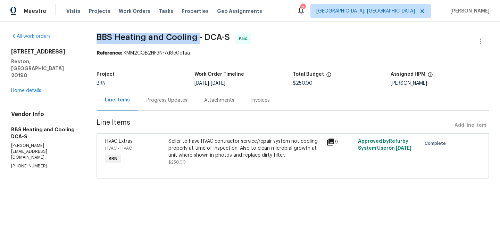
drag, startPoint x: 93, startPoint y: 41, endPoint x: 197, endPoint y: 38, distance: 104.5
click at [197, 38] on div "All work orders 11204 Chestnut Grove Sq Unit 206 Reston, VA 20190 Home details …" at bounding box center [250, 110] width 500 height 176
copy span "BBS Heating and Cooling"
click at [254, 103] on div "Invoices" at bounding box center [260, 100] width 19 height 7
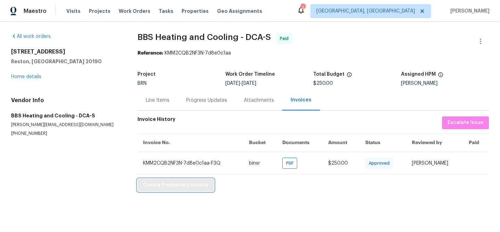
click at [158, 185] on span "Create Preliminary Invoice" at bounding box center [175, 185] width 65 height 9
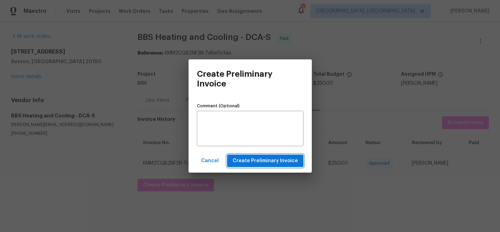
click at [255, 158] on span "Create Preliminary Invoice" at bounding box center [264, 160] width 65 height 9
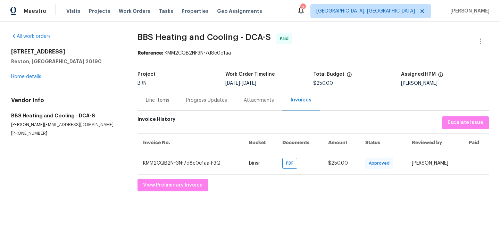
click at [37, 72] on div "11204 Chestnut Grove Sq Unit 206 Reston, VA 20190 Home details" at bounding box center [66, 64] width 110 height 32
click at [31, 74] on link "Home details" at bounding box center [26, 76] width 30 height 5
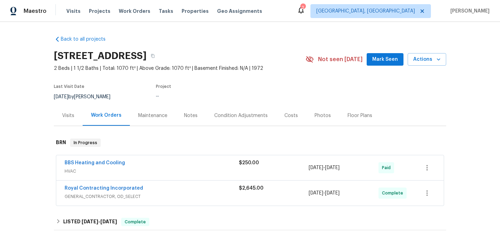
scroll to position [29, 0]
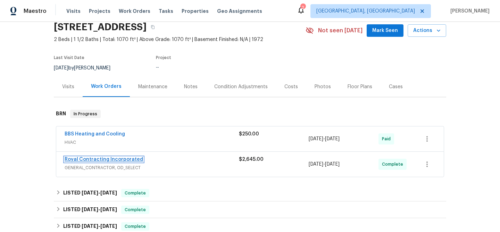
click at [88, 162] on link "Royal Contracting Incorporated" at bounding box center [104, 159] width 78 height 5
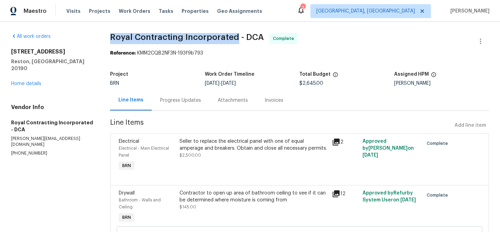
drag, startPoint x: 110, startPoint y: 40, endPoint x: 234, endPoint y: 37, distance: 123.9
click at [234, 37] on span "Royal Contracting Incorporated - DCA" at bounding box center [187, 37] width 154 height 8
copy span "Royal Contracting Incorporated"
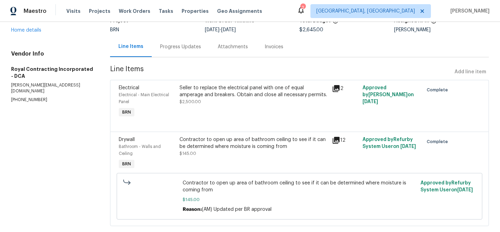
click at [198, 149] on div "Contractor to open up area of bathroom ceiling to see if it can be determined w…" at bounding box center [253, 143] width 148 height 14
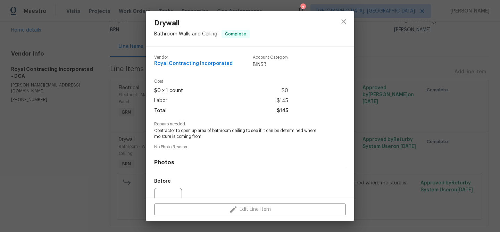
click at [182, 135] on span "Contractor to open up area of bathroom ceiling to see if it can be determined w…" at bounding box center [240, 134] width 172 height 12
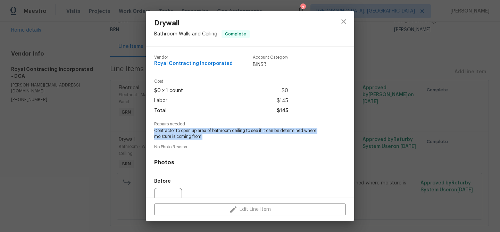
click at [182, 135] on span "Contractor to open up area of bathroom ceiling to see if it can be determined w…" at bounding box center [240, 134] width 172 height 12
copy span "Contractor to open up area of bathroom ceiling to see if it can be determined w…"
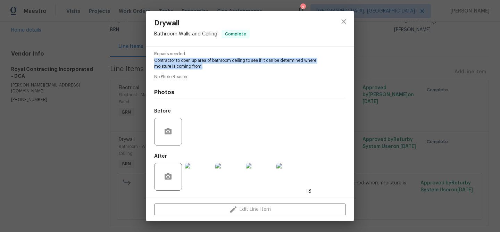
click at [201, 169] on img at bounding box center [199, 177] width 28 height 28
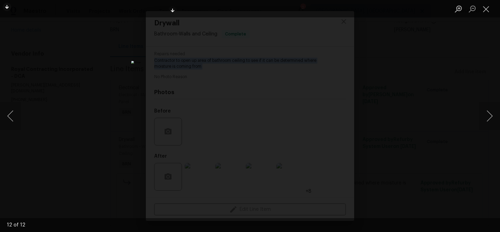
click at [77, 103] on div "Lightbox" at bounding box center [250, 116] width 500 height 232
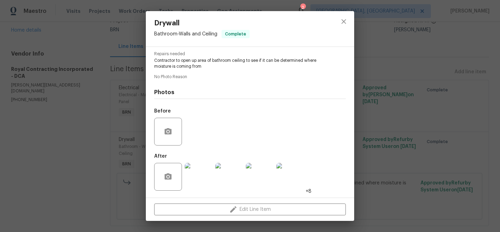
click at [209, 109] on div "Before" at bounding box center [250, 126] width 192 height 45
click at [81, 109] on div "Drywall Bathroom - Walls and Ceiling Complete Vendor Royal Contracting Incorpor…" at bounding box center [250, 116] width 500 height 232
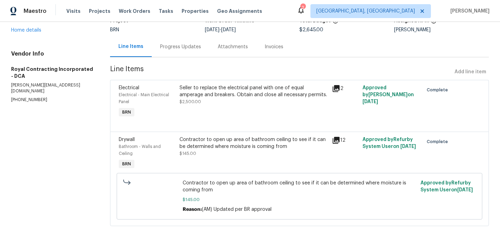
click at [215, 99] on div "Seller to replace the electrical panel with one of equal amperage and breakers.…" at bounding box center [253, 94] width 148 height 21
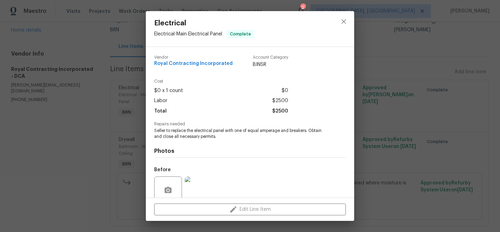
scroll to position [59, 0]
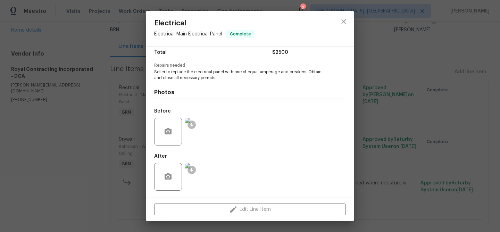
click at [197, 172] on img at bounding box center [199, 177] width 28 height 28
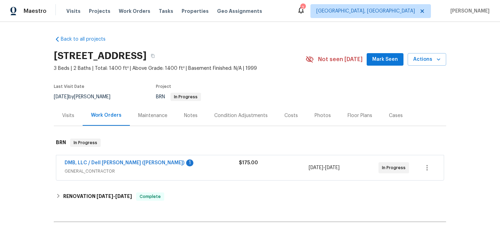
scroll to position [33, 0]
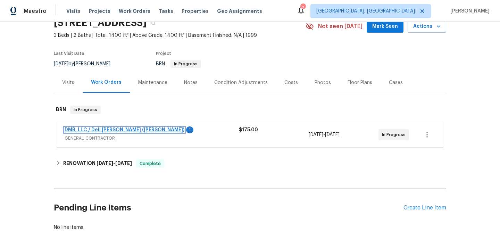
click at [76, 129] on link "DMB, LLC / Dell [PERSON_NAME] ([PERSON_NAME])" at bounding box center [125, 129] width 120 height 5
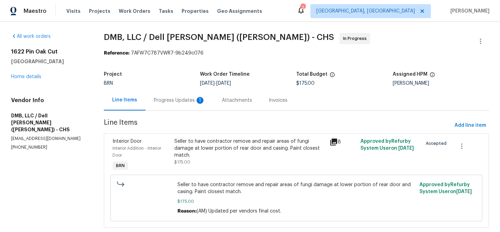
click at [179, 101] on div "Progress Updates 1" at bounding box center [179, 100] width 51 height 7
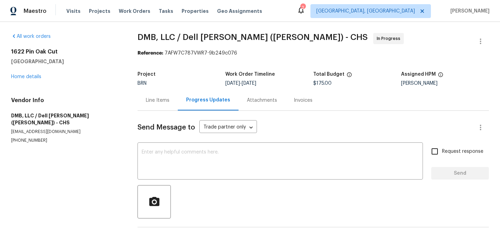
scroll to position [27, 0]
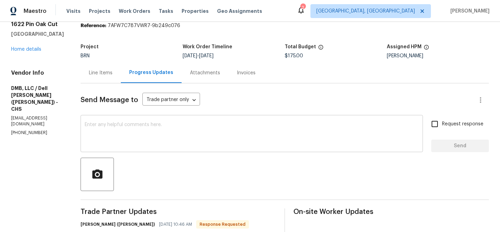
click at [144, 131] on textarea at bounding box center [252, 134] width 334 height 24
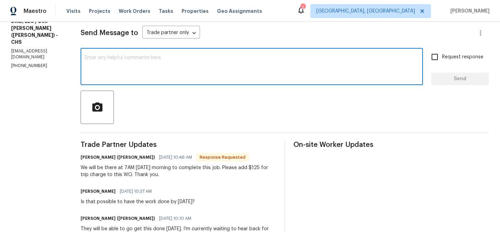
scroll to position [98, 0]
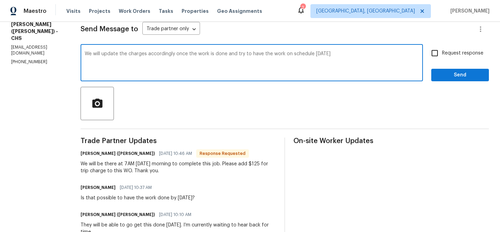
type textarea "We will update the charges accordingly once the work is done and try to have th…"
click at [137, 57] on textarea "We will update the charges accordingly once the work is done and try to have th…" at bounding box center [252, 63] width 334 height 24
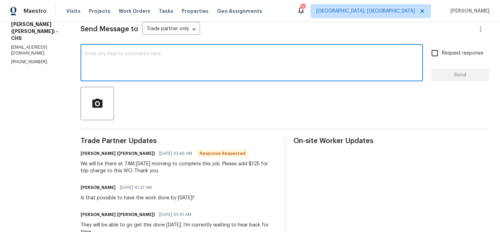
paste textarea "We will update the charges accordingly once the work is completed and will do o…"
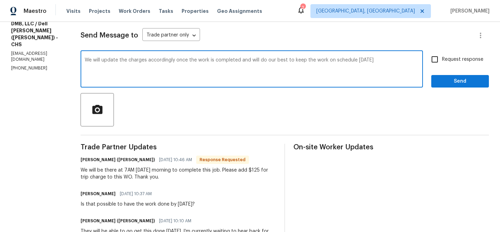
scroll to position [90, 0]
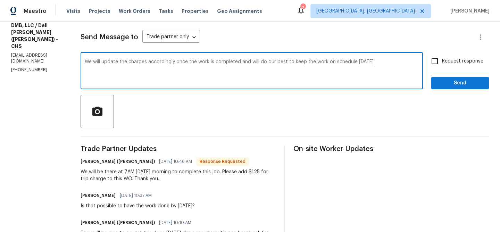
click at [245, 62] on textarea "We will update the charges accordingly once the work is completed and will do o…" at bounding box center [252, 71] width 334 height 24
click at [254, 63] on textarea "We will update the charges accordingly once the work is completed and try do ou…" at bounding box center [252, 71] width 334 height 24
drag, startPoint x: 256, startPoint y: 62, endPoint x: 278, endPoint y: 62, distance: 22.2
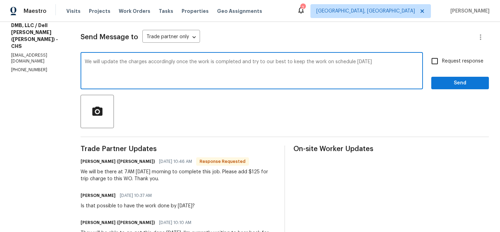
click at [278, 62] on textarea "We will update the charges accordingly once the work is completed and try to ou…" at bounding box center [252, 71] width 334 height 24
drag, startPoint x: 282, startPoint y: 62, endPoint x: 258, endPoint y: 62, distance: 23.6
click at [258, 62] on textarea "We will update the charges accordingly once the work is completed and try to ou…" at bounding box center [252, 71] width 334 height 24
drag, startPoint x: 301, startPoint y: 62, endPoint x: 383, endPoint y: 64, distance: 82.6
click at [383, 64] on textarea "We will update the charges accordingly once the work is completed and try to co…" at bounding box center [252, 71] width 334 height 24
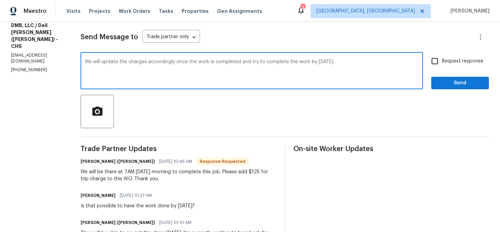
type textarea "We will update the charges accordingly once the work is completed and try to co…"
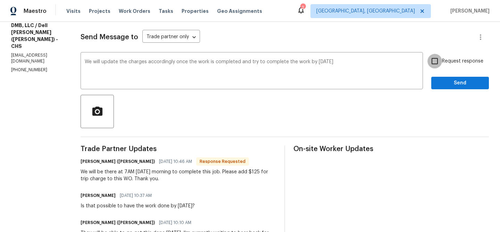
click at [435, 65] on input "Request response" at bounding box center [434, 61] width 15 height 15
checkbox input "true"
click at [442, 87] on span "Send" at bounding box center [460, 83] width 46 height 9
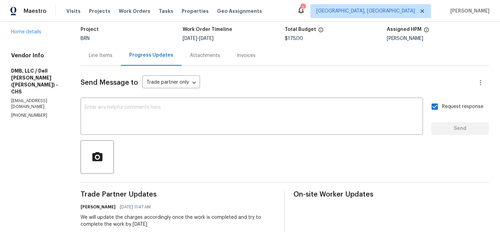
scroll to position [25, 0]
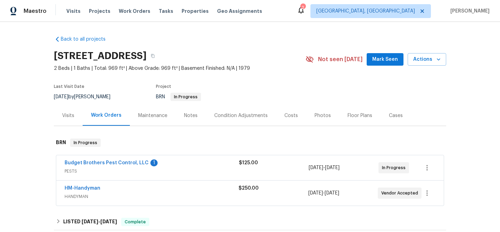
scroll to position [35, 0]
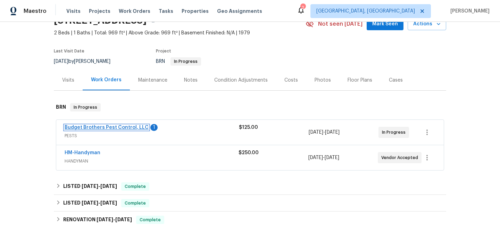
click at [100, 130] on link "Budget Brothers Pest Control, LLC" at bounding box center [107, 127] width 84 height 5
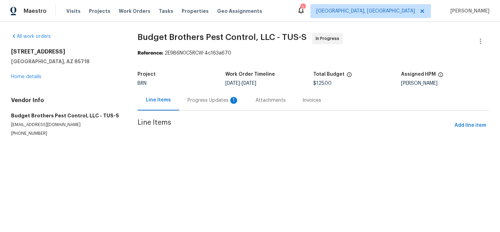
click at [181, 101] on div "Progress Updates 1" at bounding box center [213, 100] width 68 height 20
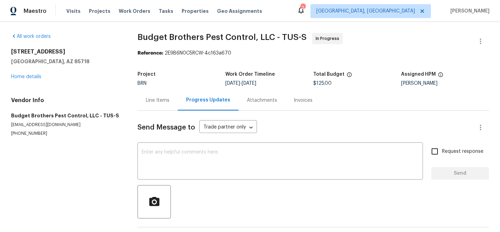
click at [183, 101] on div "Progress Updates" at bounding box center [208, 100] width 61 height 20
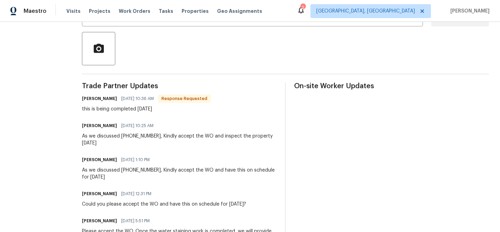
scroll to position [119, 0]
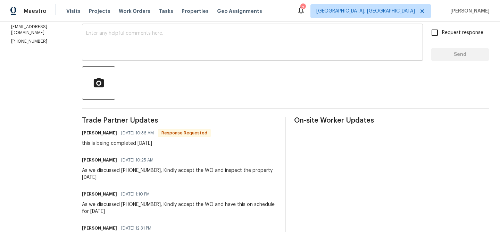
click at [137, 49] on textarea at bounding box center [252, 43] width 332 height 24
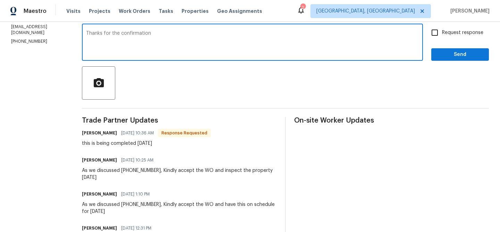
type textarea "Thanks for the confirmation"
click at [456, 33] on span "Request response" at bounding box center [462, 32] width 41 height 7
click at [442, 33] on input "Request response" at bounding box center [434, 32] width 15 height 15
checkbox input "true"
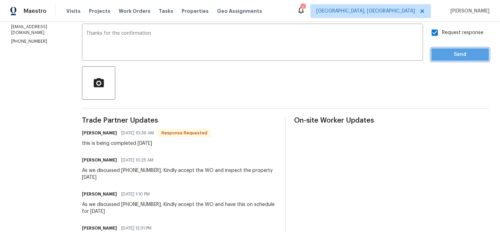
click at [449, 54] on span "Send" at bounding box center [460, 54] width 46 height 9
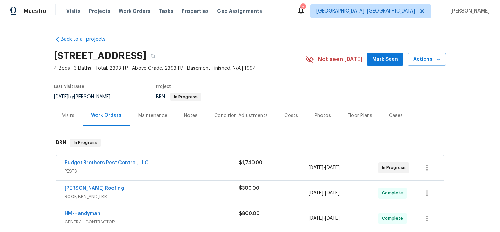
click at [99, 158] on div "Budget Brothers Pest Control, LLC PESTS $1,740.00 [DATE] - [DATE] In Progress" at bounding box center [249, 167] width 387 height 25
click at [96, 161] on link "Budget Brothers Pest Control, LLC" at bounding box center [107, 162] width 84 height 5
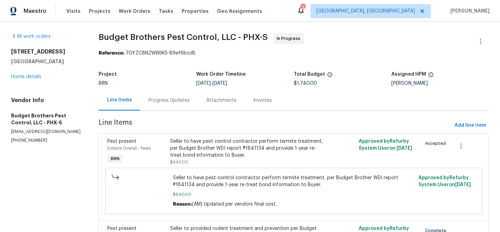
scroll to position [53, 0]
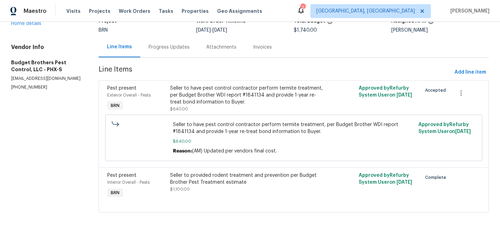
click at [170, 45] on div "Progress Updates" at bounding box center [169, 47] width 41 height 7
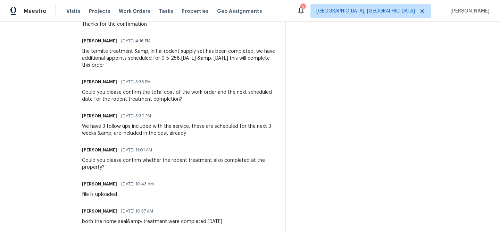
scroll to position [224, 0]
